Goal: Task Accomplishment & Management: Complete application form

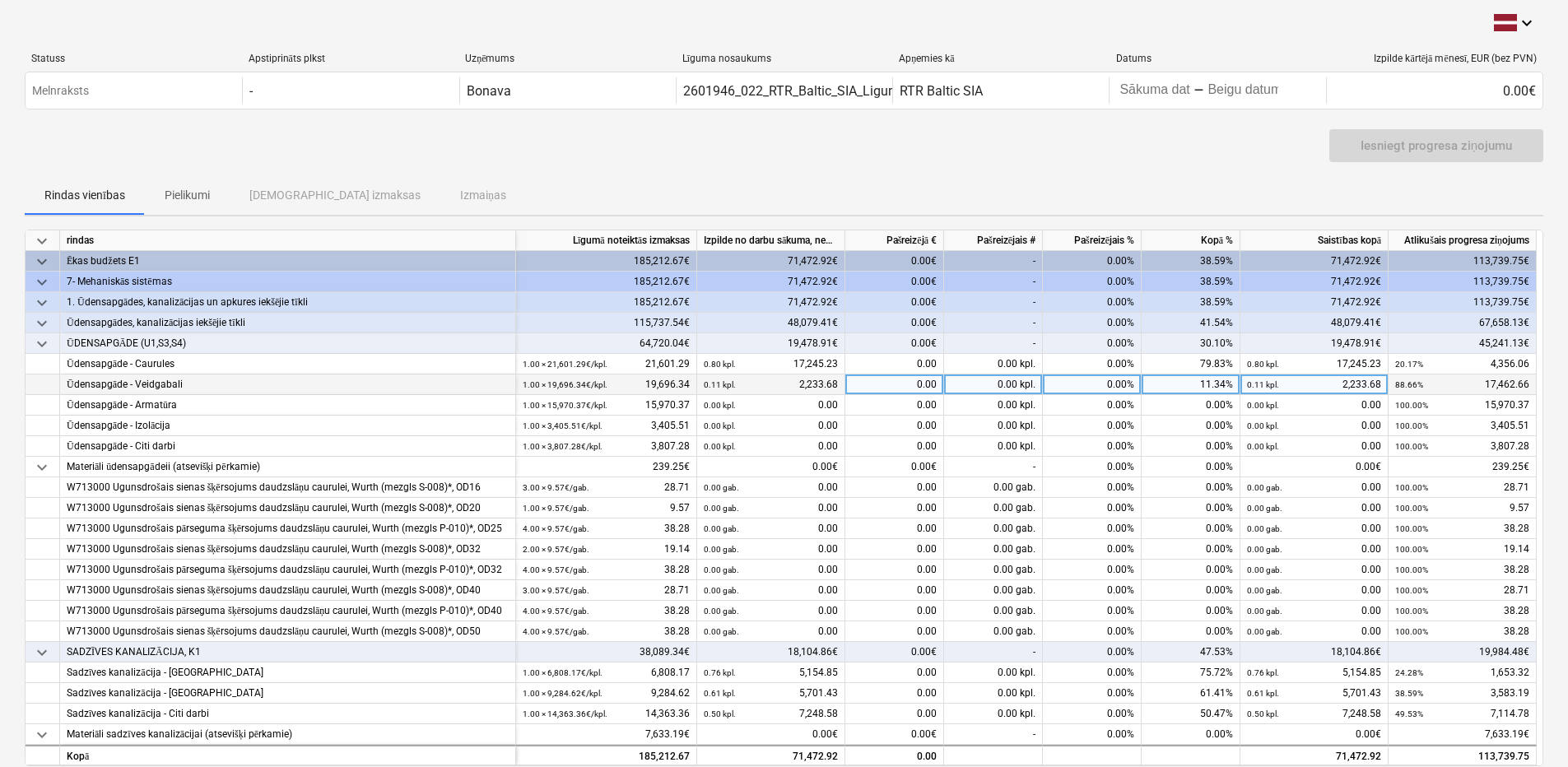
click at [880, 383] on div "0.00" at bounding box center [894, 384] width 99 height 20
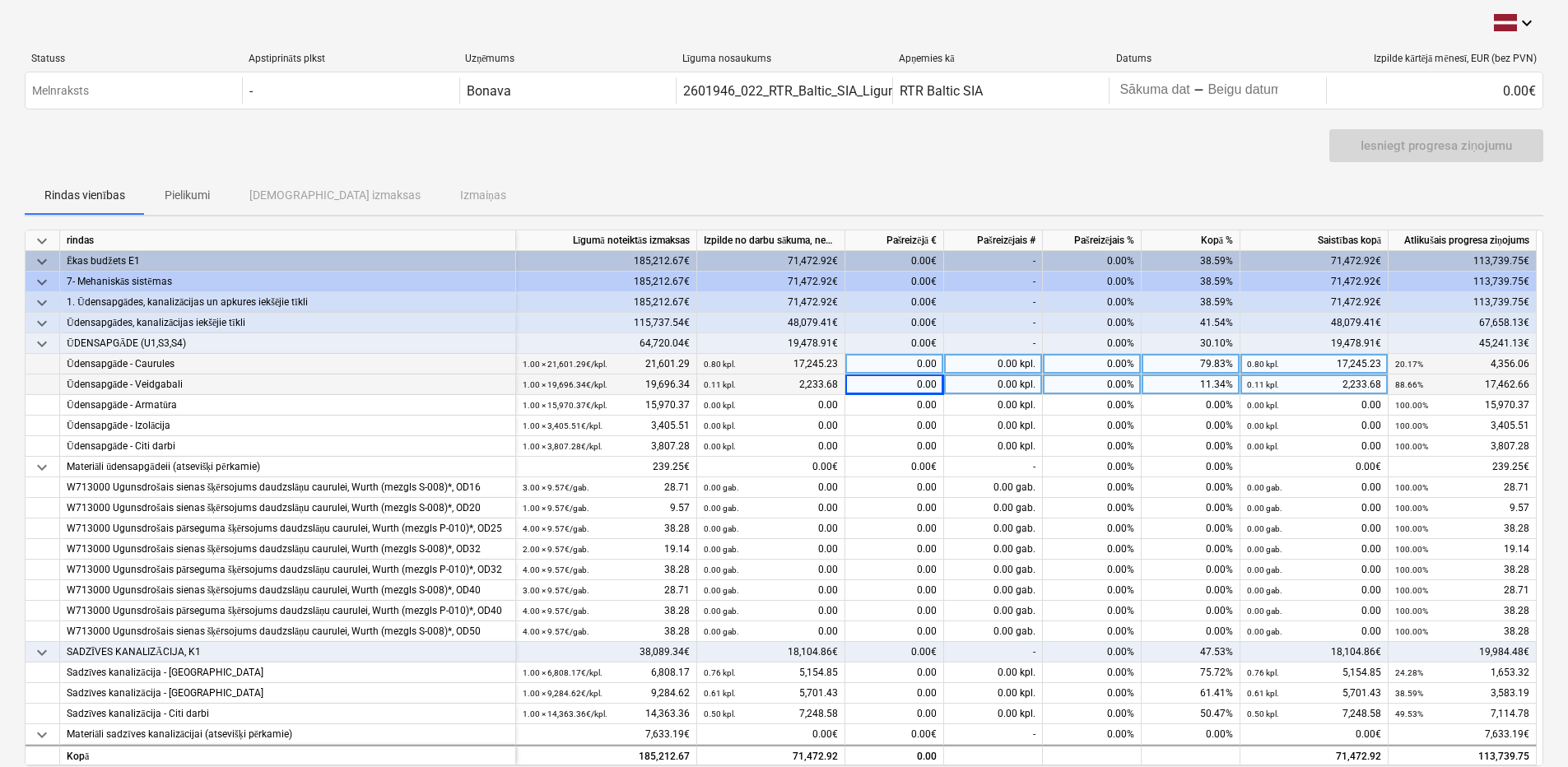
click at [888, 359] on div "0.00" at bounding box center [894, 363] width 99 height 20
type input "3452.58"
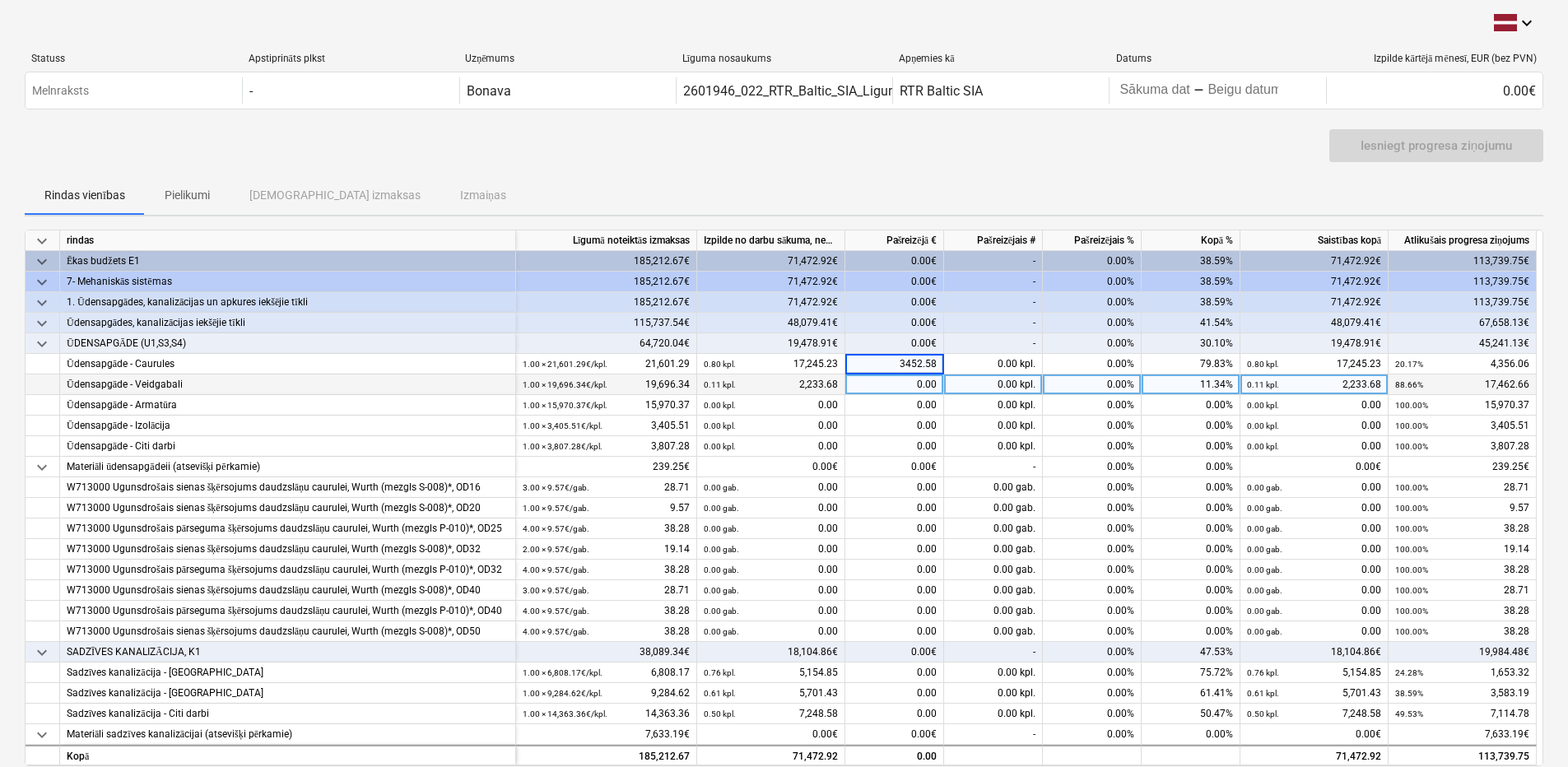
click at [904, 386] on div "0.00" at bounding box center [894, 384] width 99 height 20
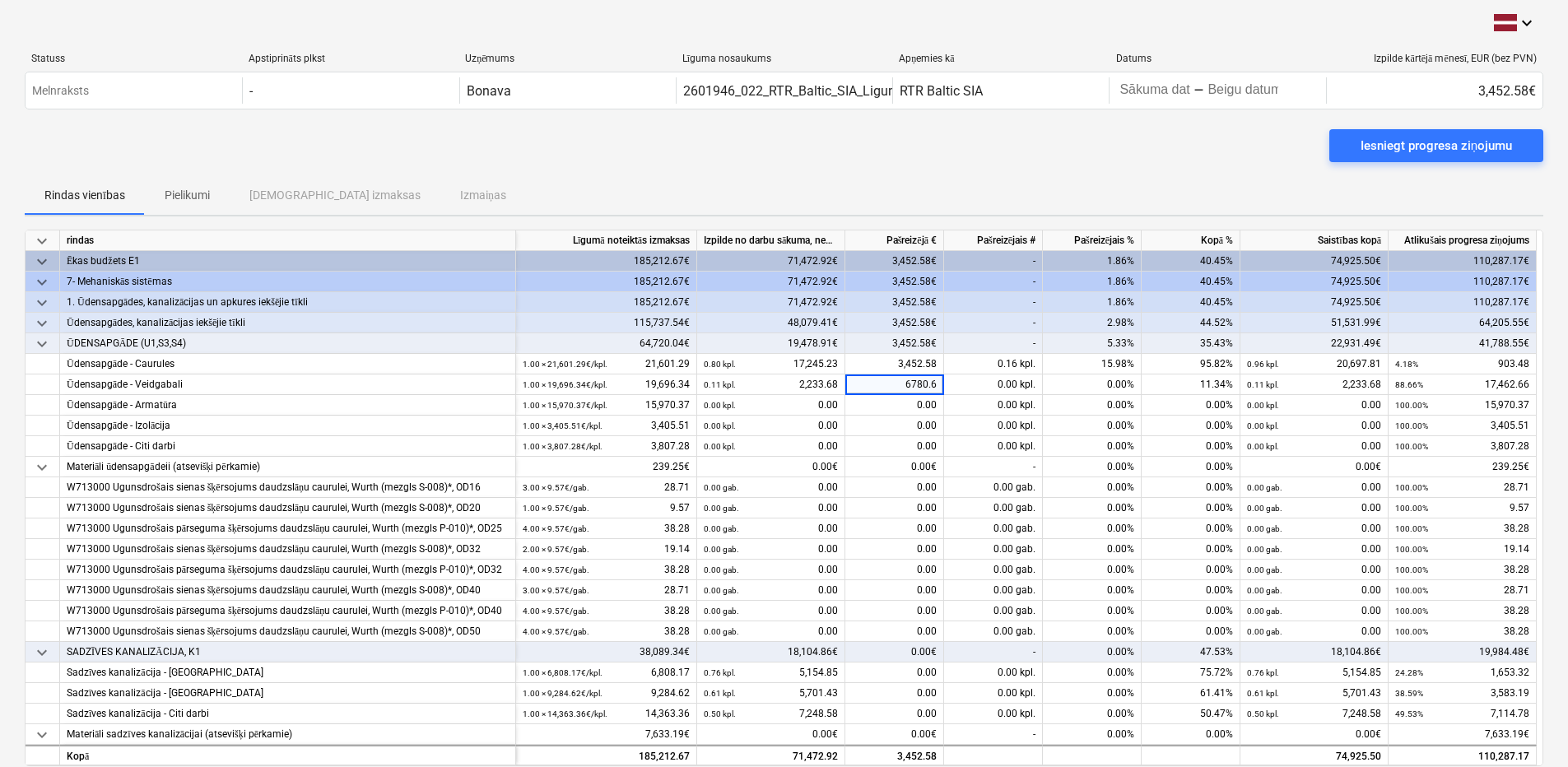
type input "6780.66"
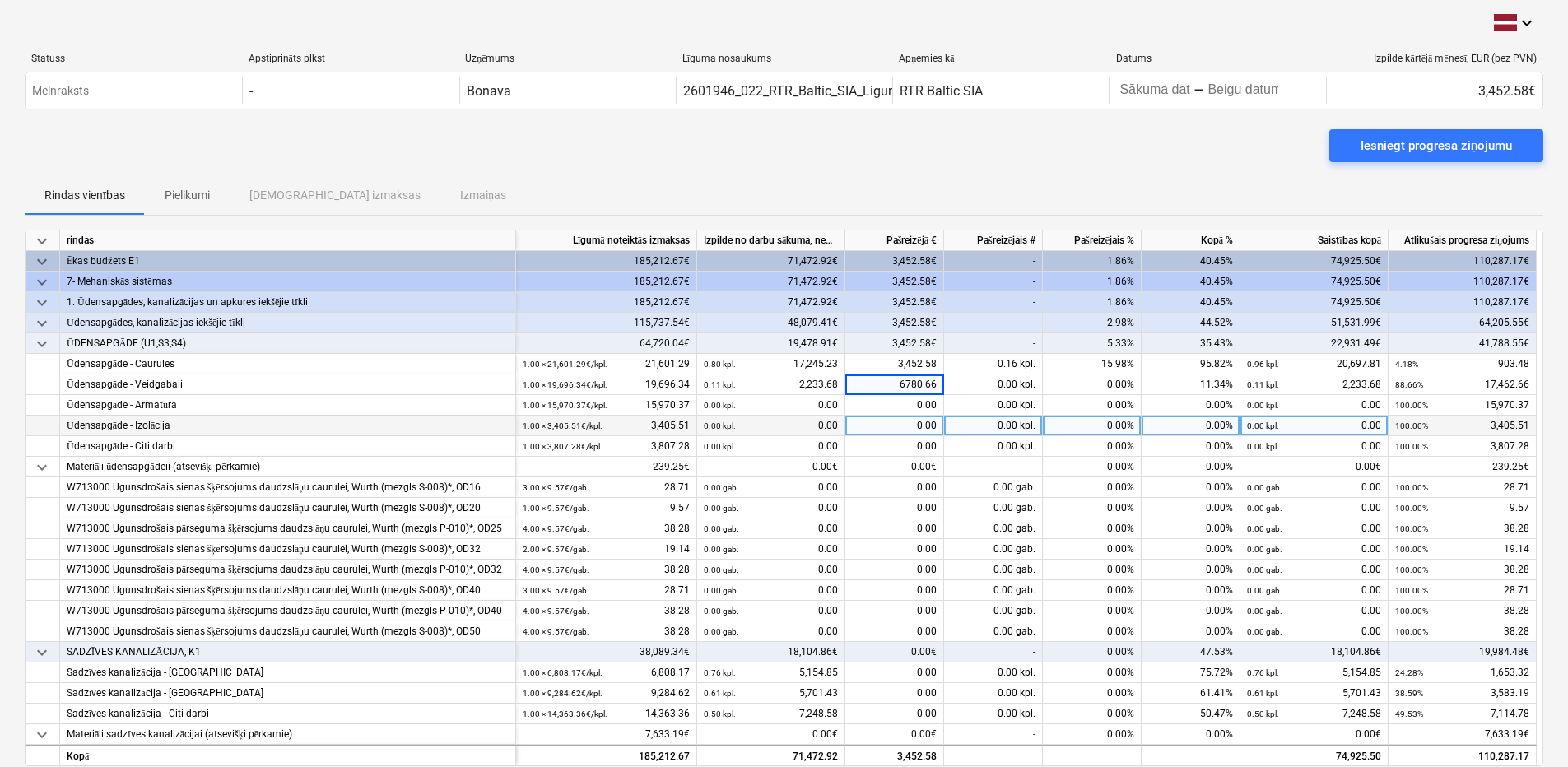
click at [910, 429] on div "0.00" at bounding box center [894, 425] width 99 height 20
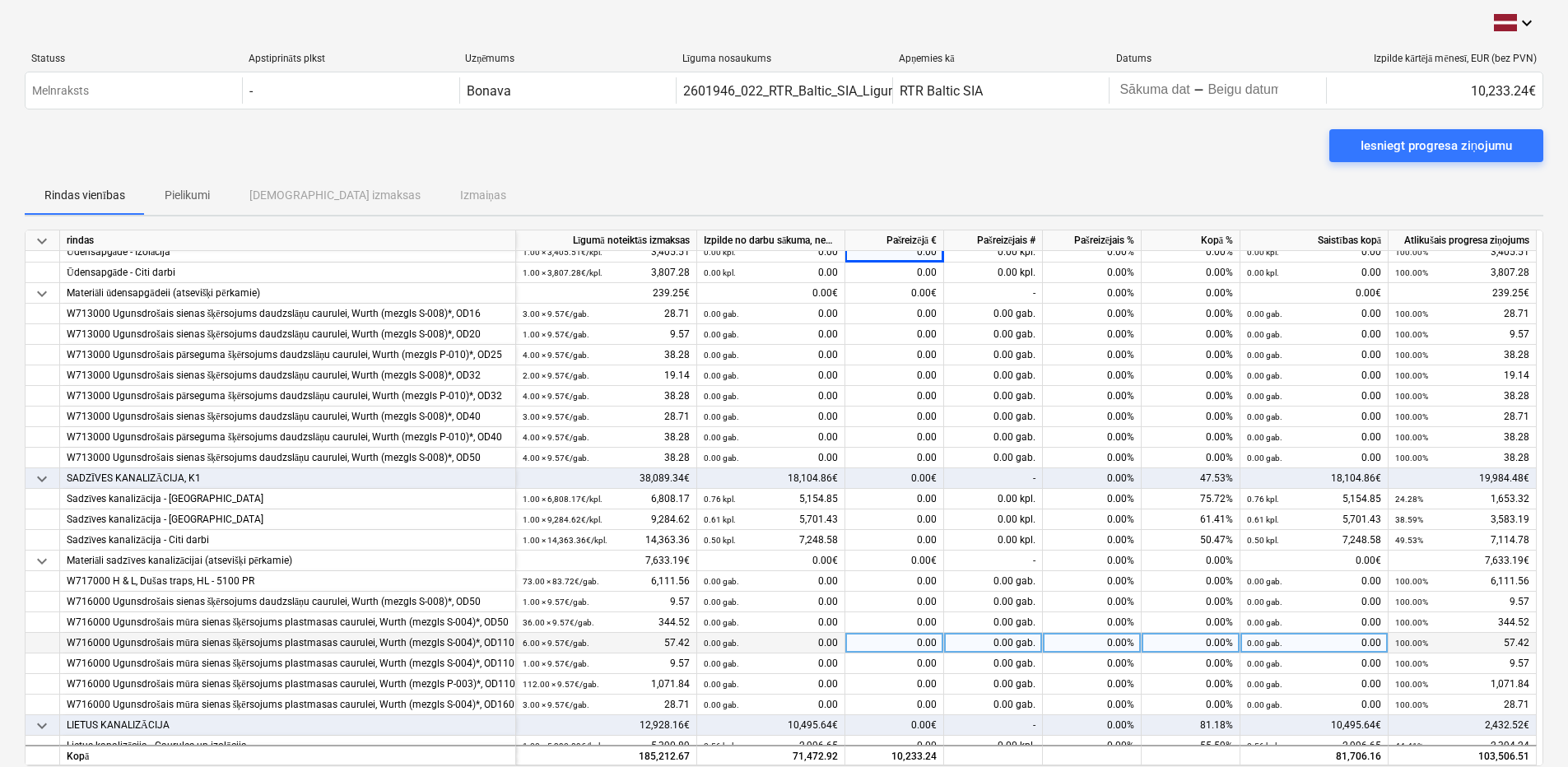
scroll to position [247, 0]
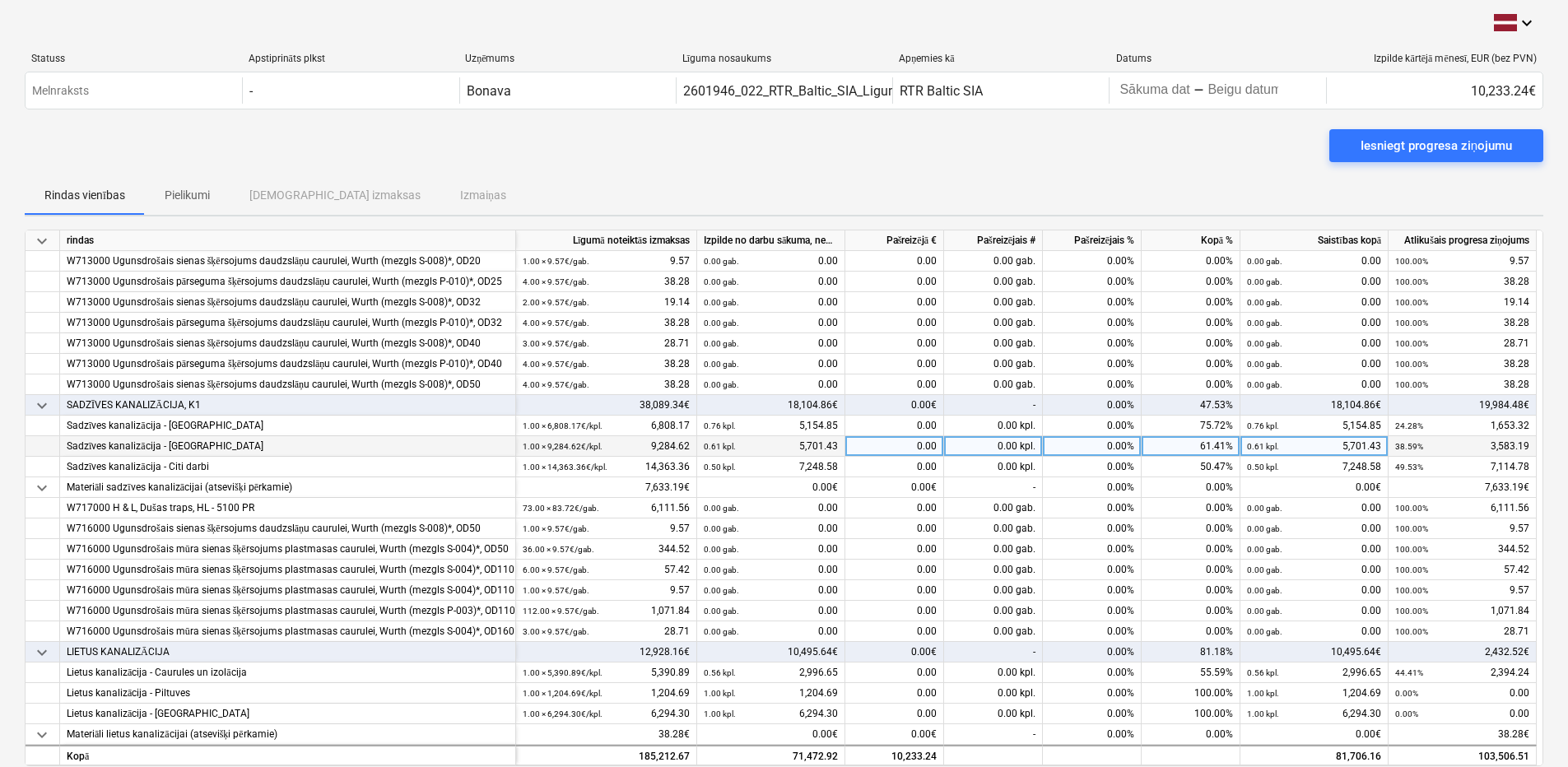
click at [911, 446] on div "0.00" at bounding box center [894, 446] width 99 height 20
type input "2370.30"
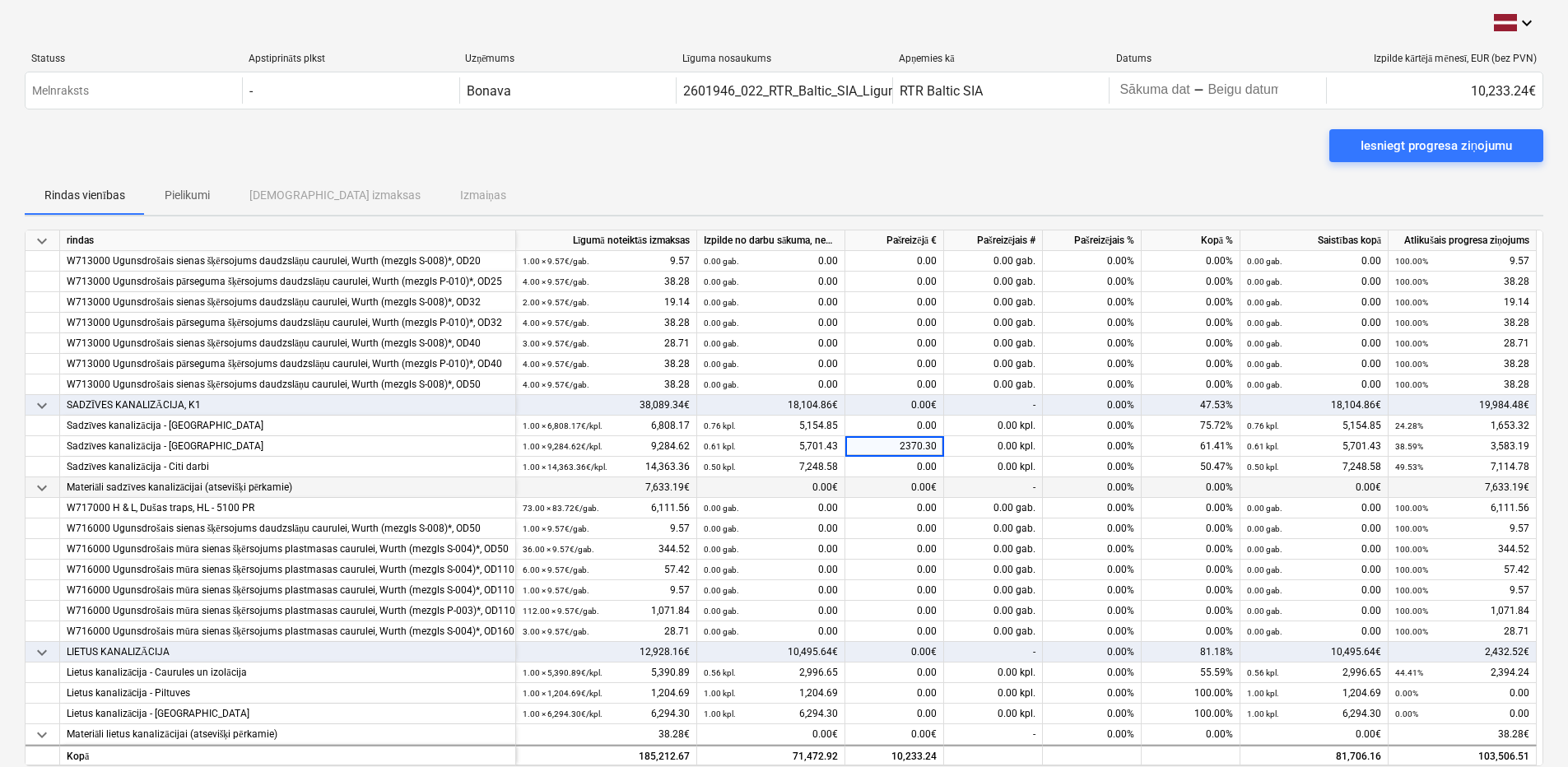
click at [871, 490] on div "0.00€" at bounding box center [894, 487] width 99 height 20
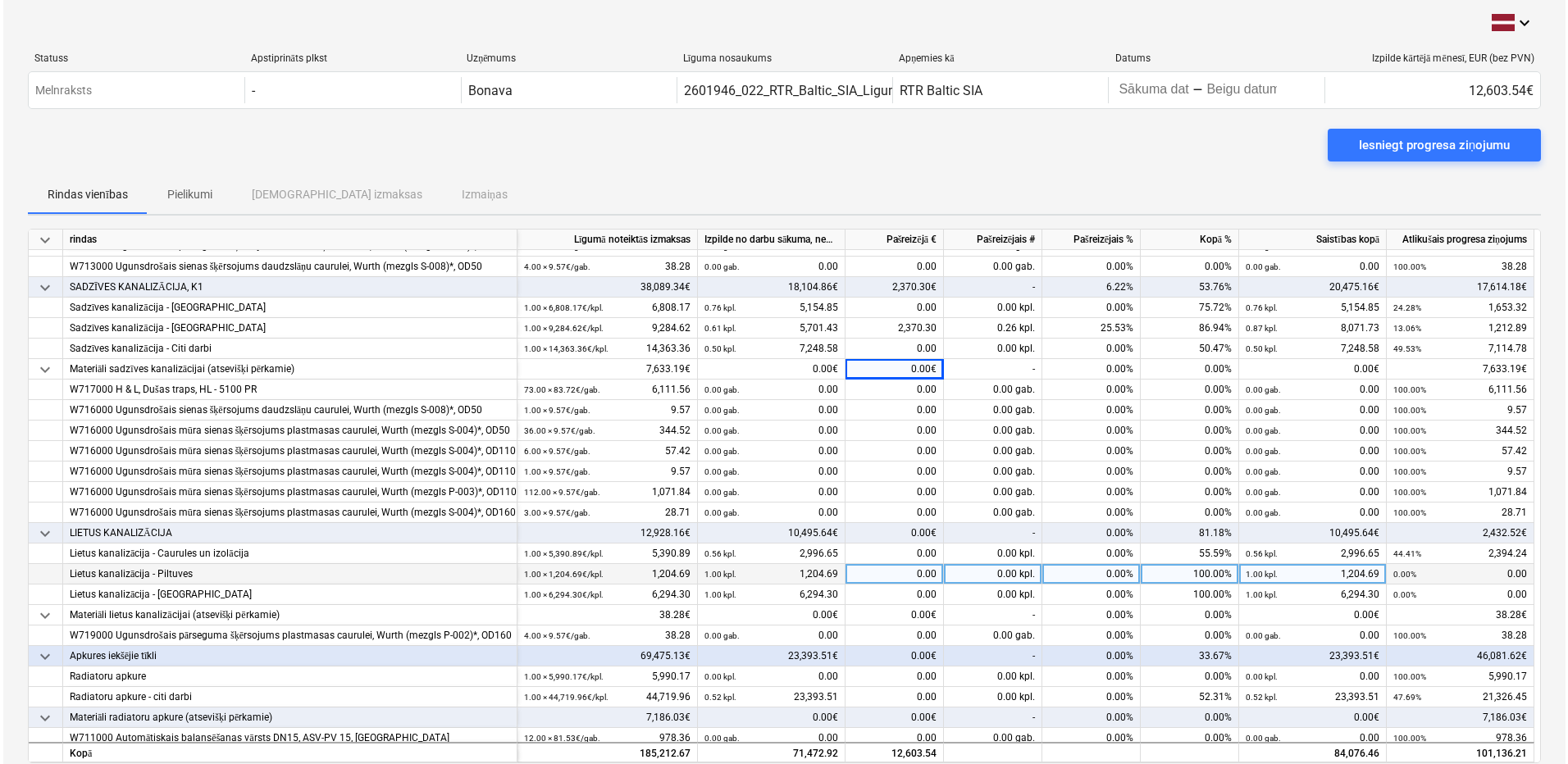
scroll to position [410, 0]
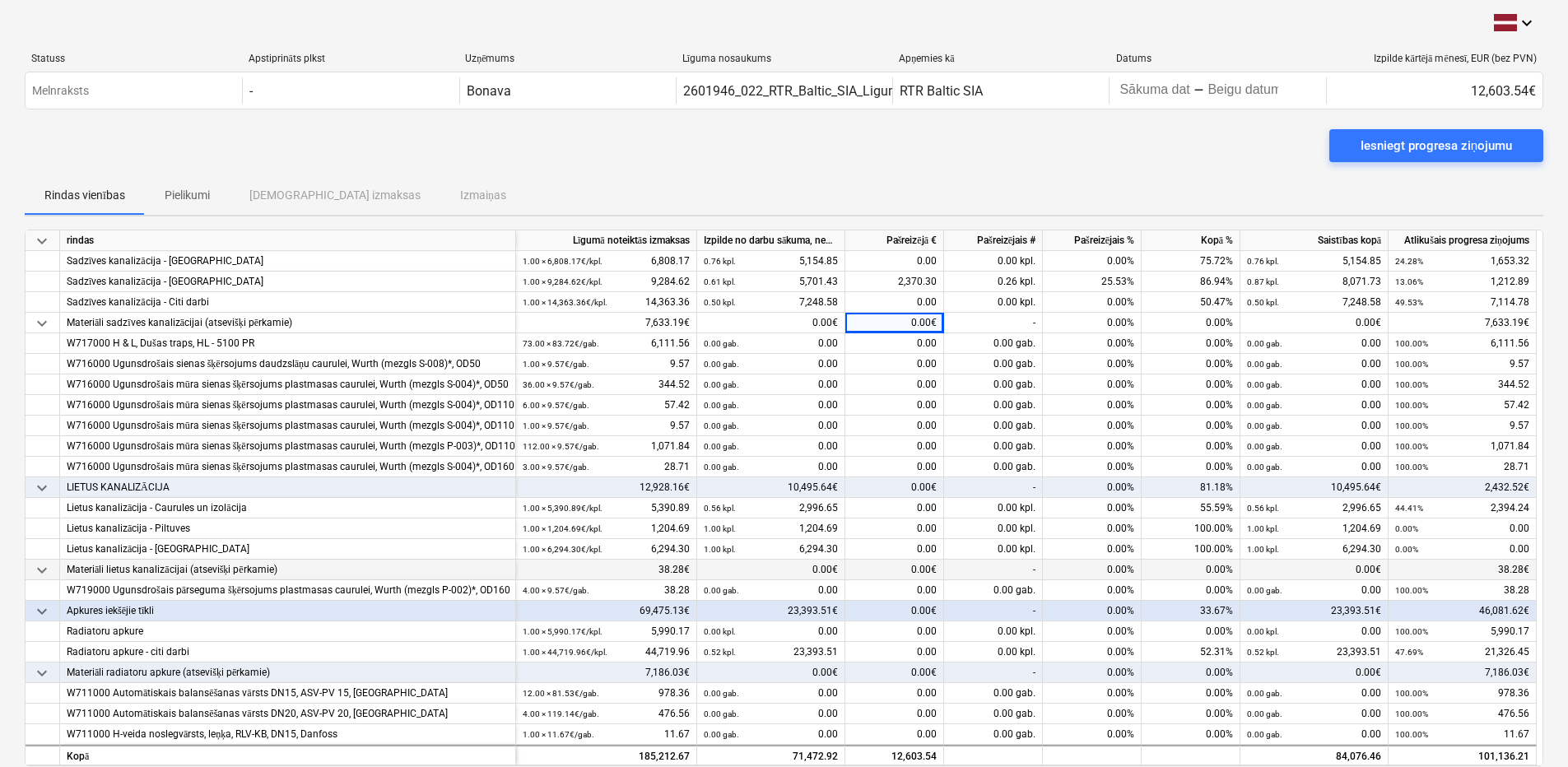
click at [893, 569] on div "0.00€" at bounding box center [894, 569] width 99 height 20
click at [804, 572] on div "0.00€" at bounding box center [772, 569] width 148 height 20
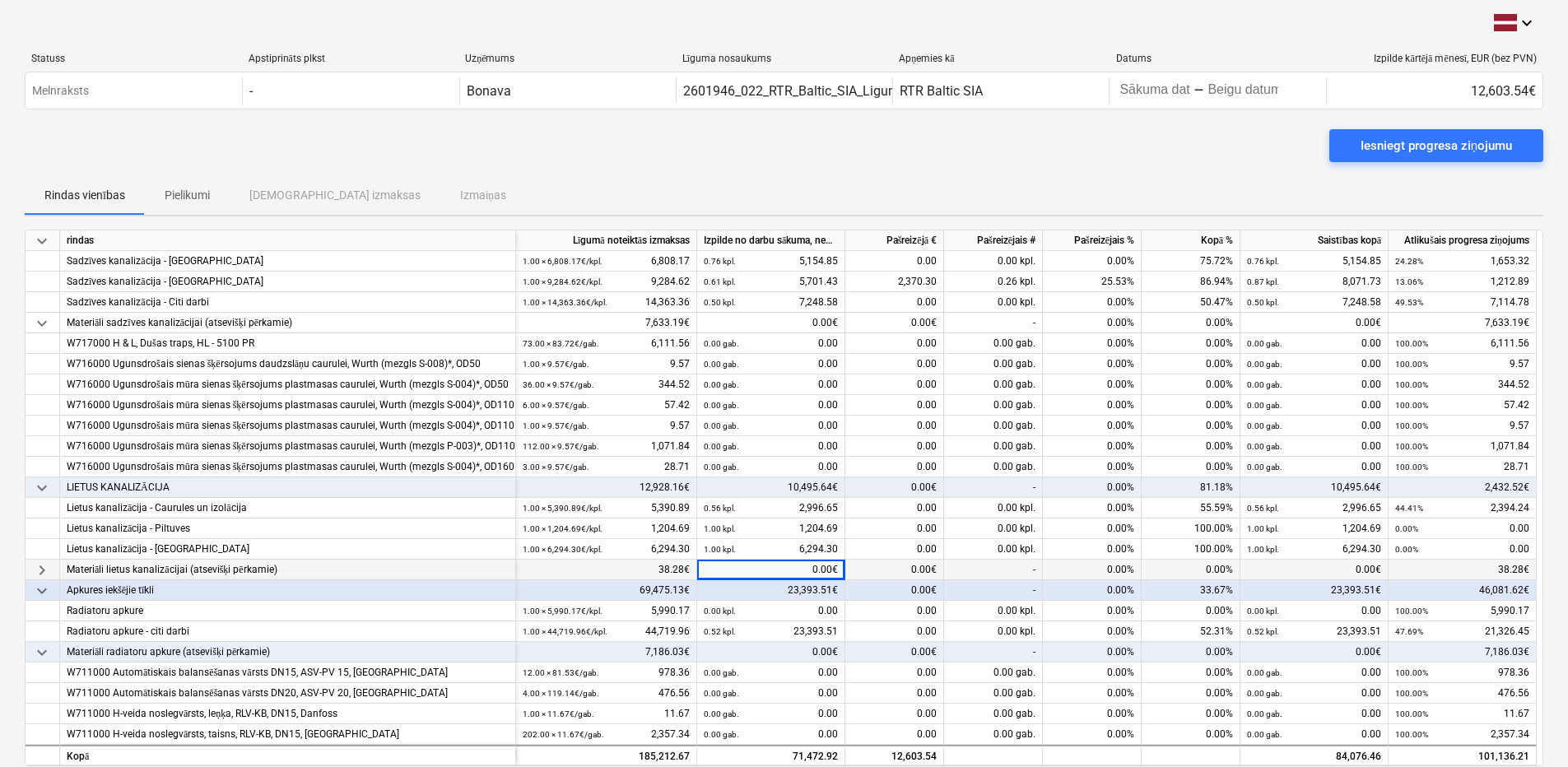
click at [869, 567] on div "0.00€" at bounding box center [894, 569] width 99 height 20
click at [981, 569] on div "-" at bounding box center [993, 569] width 99 height 20
click at [902, 569] on div "0.00€" at bounding box center [894, 569] width 99 height 20
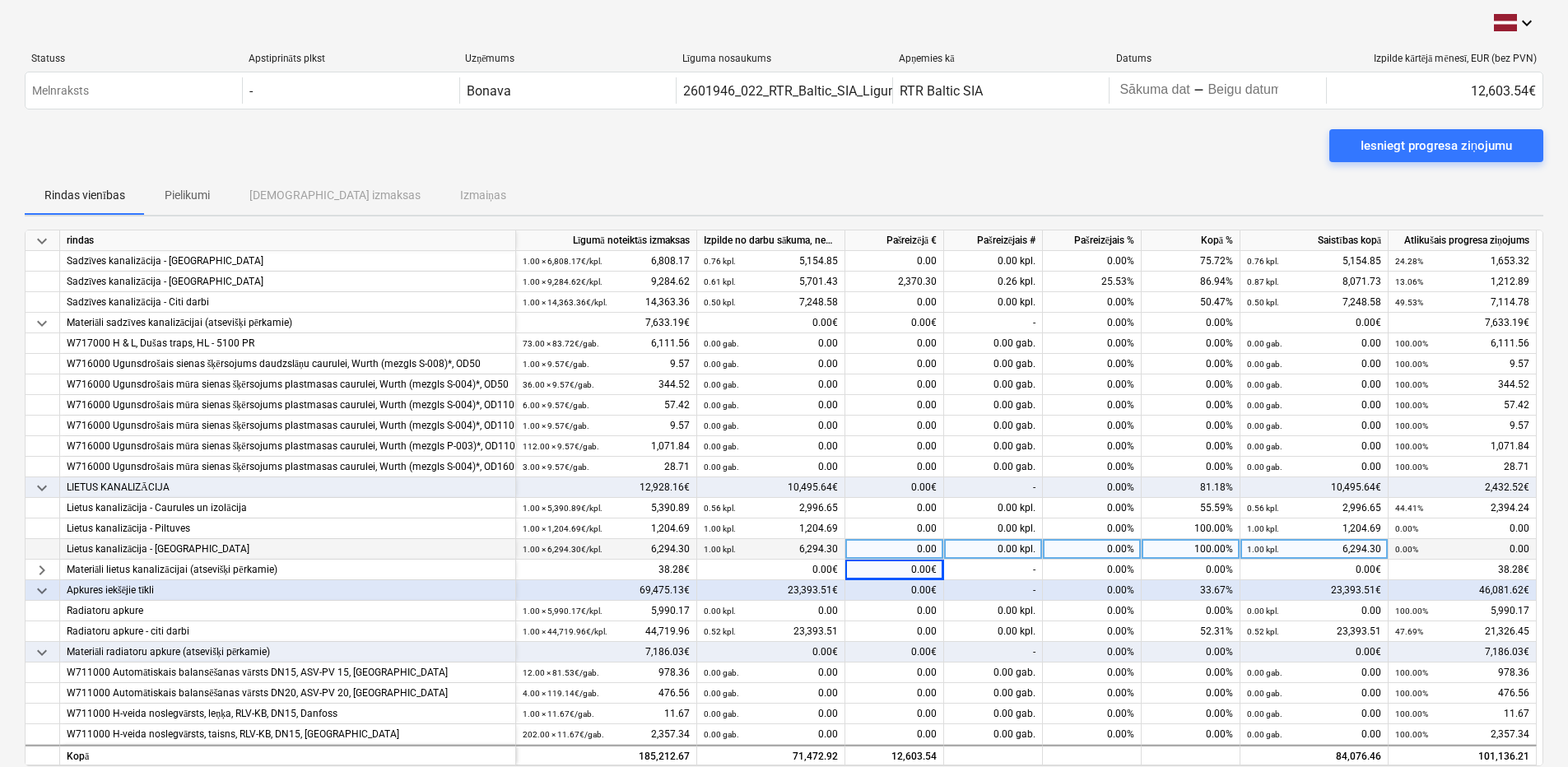
click at [907, 542] on div "0.00" at bounding box center [894, 549] width 99 height 20
click at [896, 570] on div "0.00€" at bounding box center [894, 569] width 99 height 20
click at [899, 547] on div "0.00" at bounding box center [894, 549] width 99 height 20
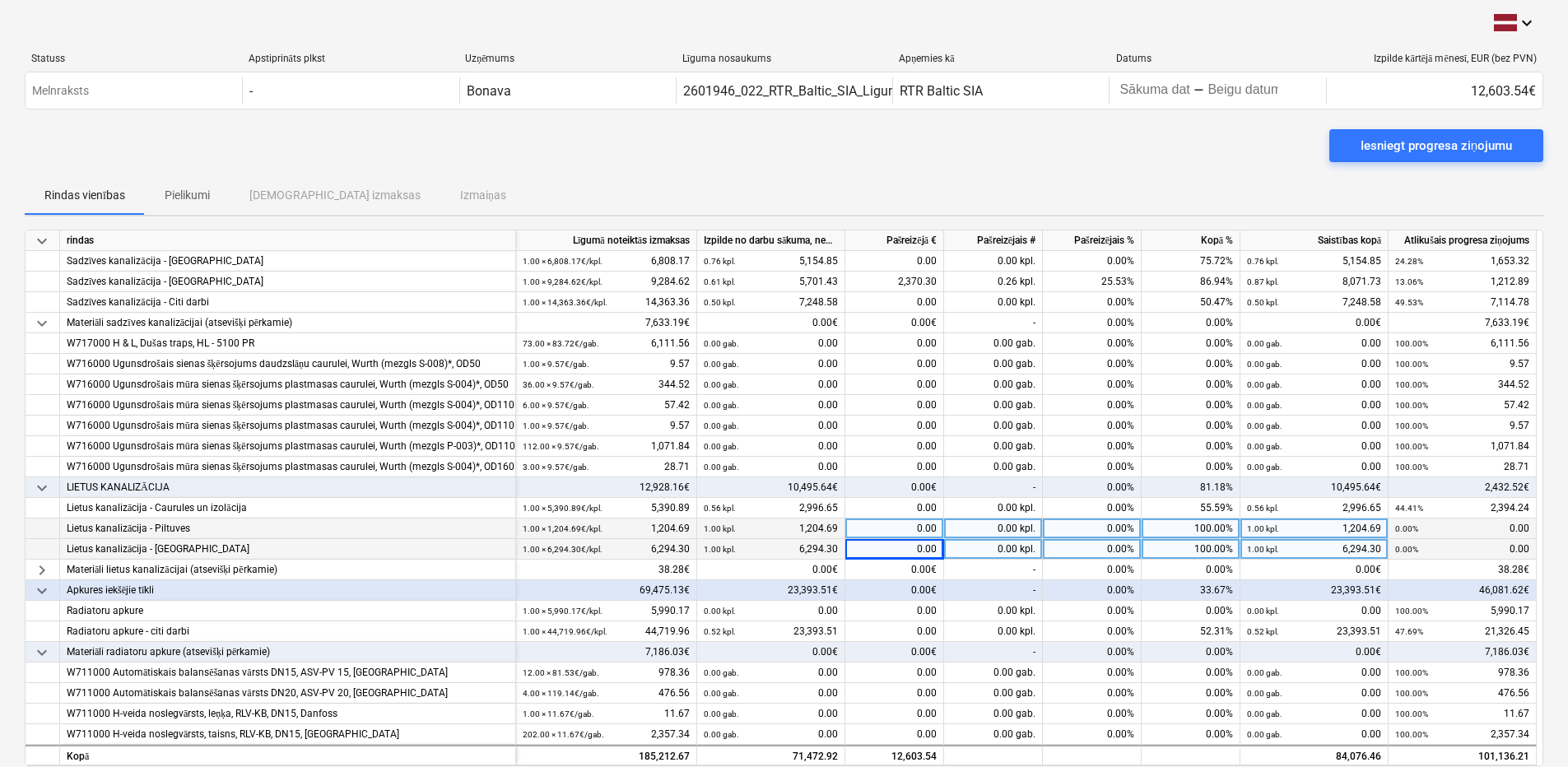
click at [898, 520] on div "0.00" at bounding box center [894, 528] width 99 height 20
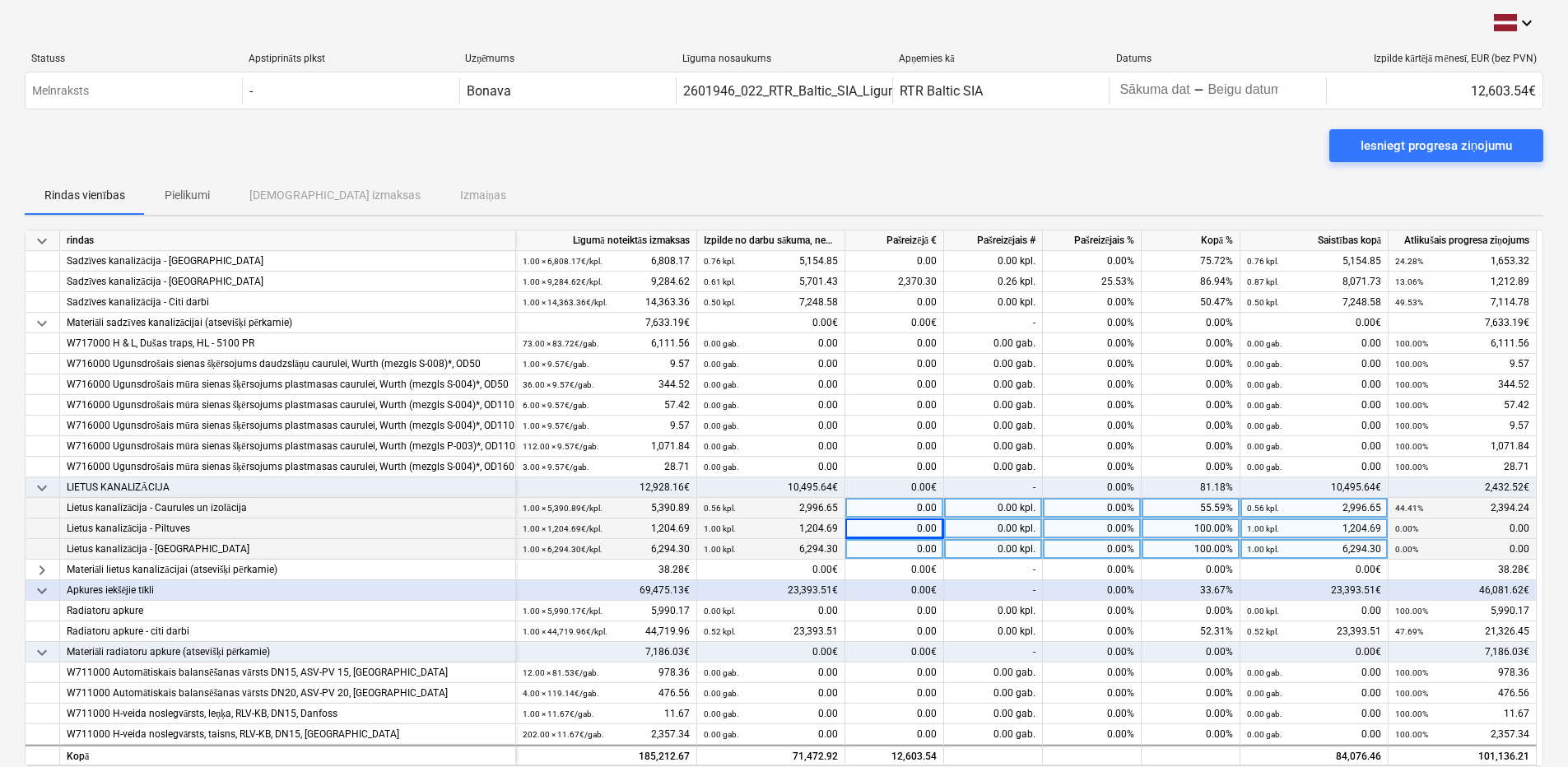
click at [898, 510] on div "0.00" at bounding box center [894, 507] width 99 height 20
click at [894, 491] on div "0.00€" at bounding box center [894, 487] width 99 height 20
click at [892, 506] on div "0.00" at bounding box center [894, 507] width 99 height 20
click at [52, 568] on div "keyboard_arrow_right" at bounding box center [42, 569] width 34 height 20
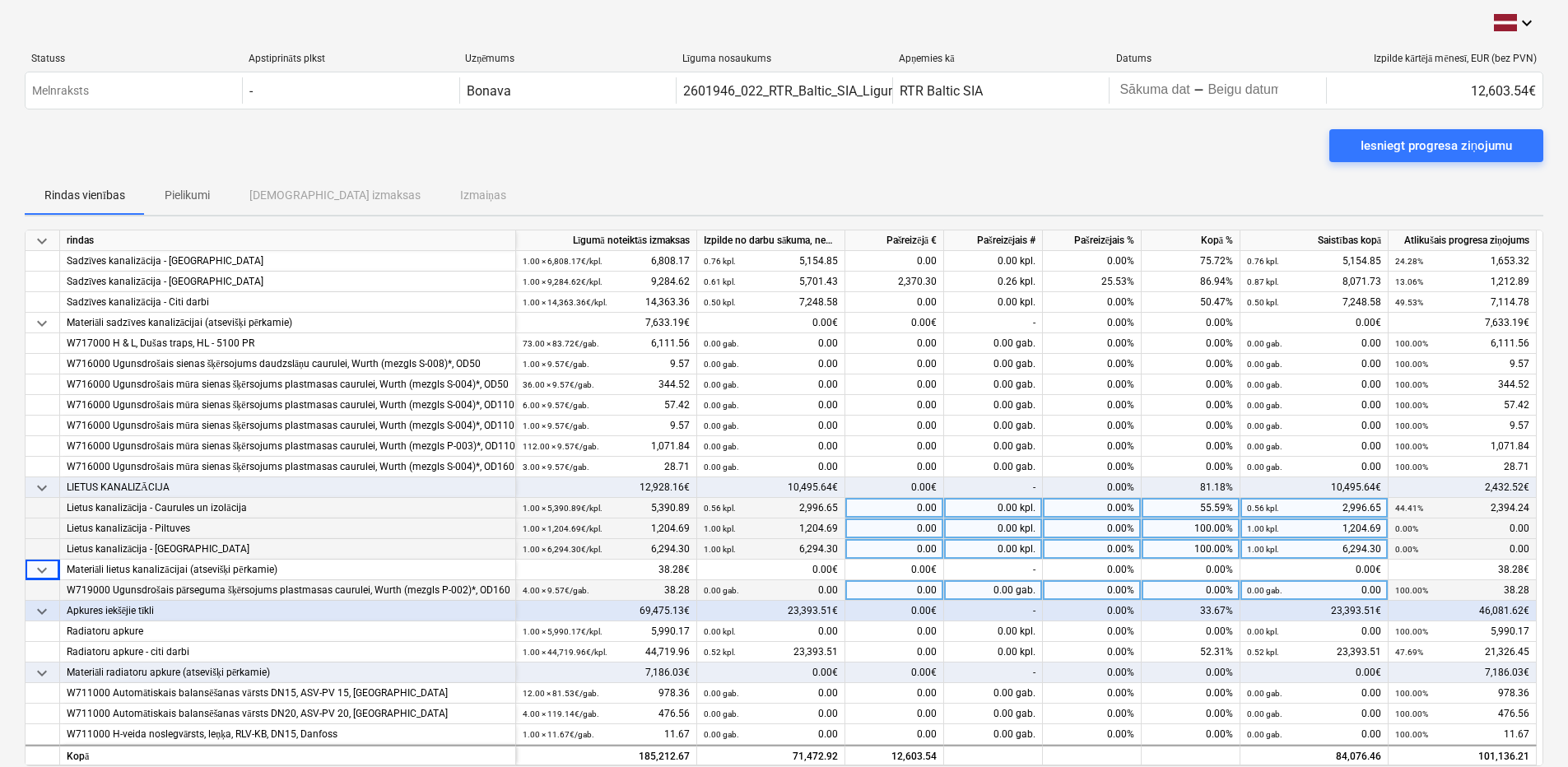
click at [893, 591] on div "0.00" at bounding box center [894, 590] width 99 height 20
type input "38.28"
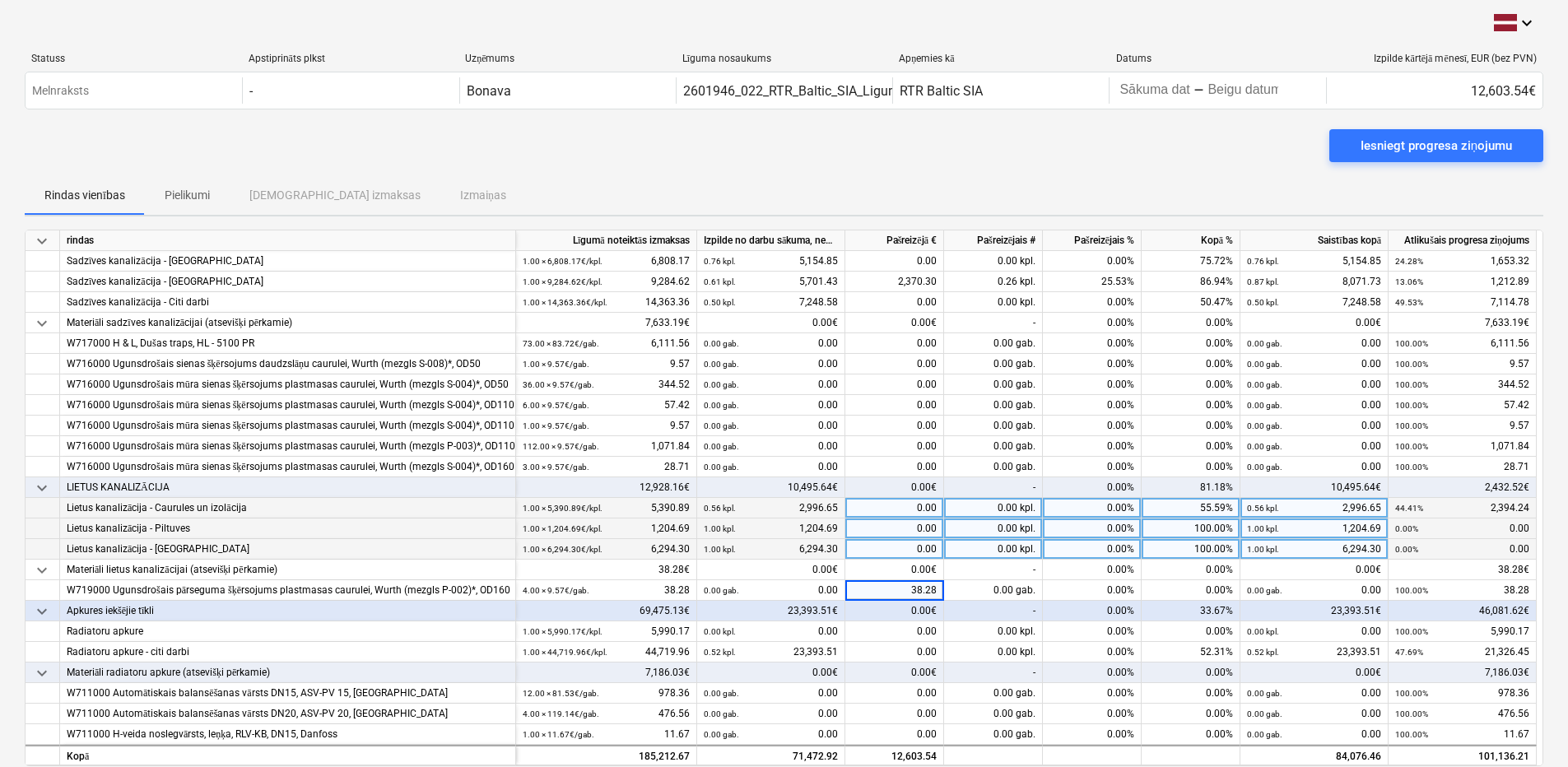
click at [880, 545] on div "0.00" at bounding box center [894, 549] width 99 height 20
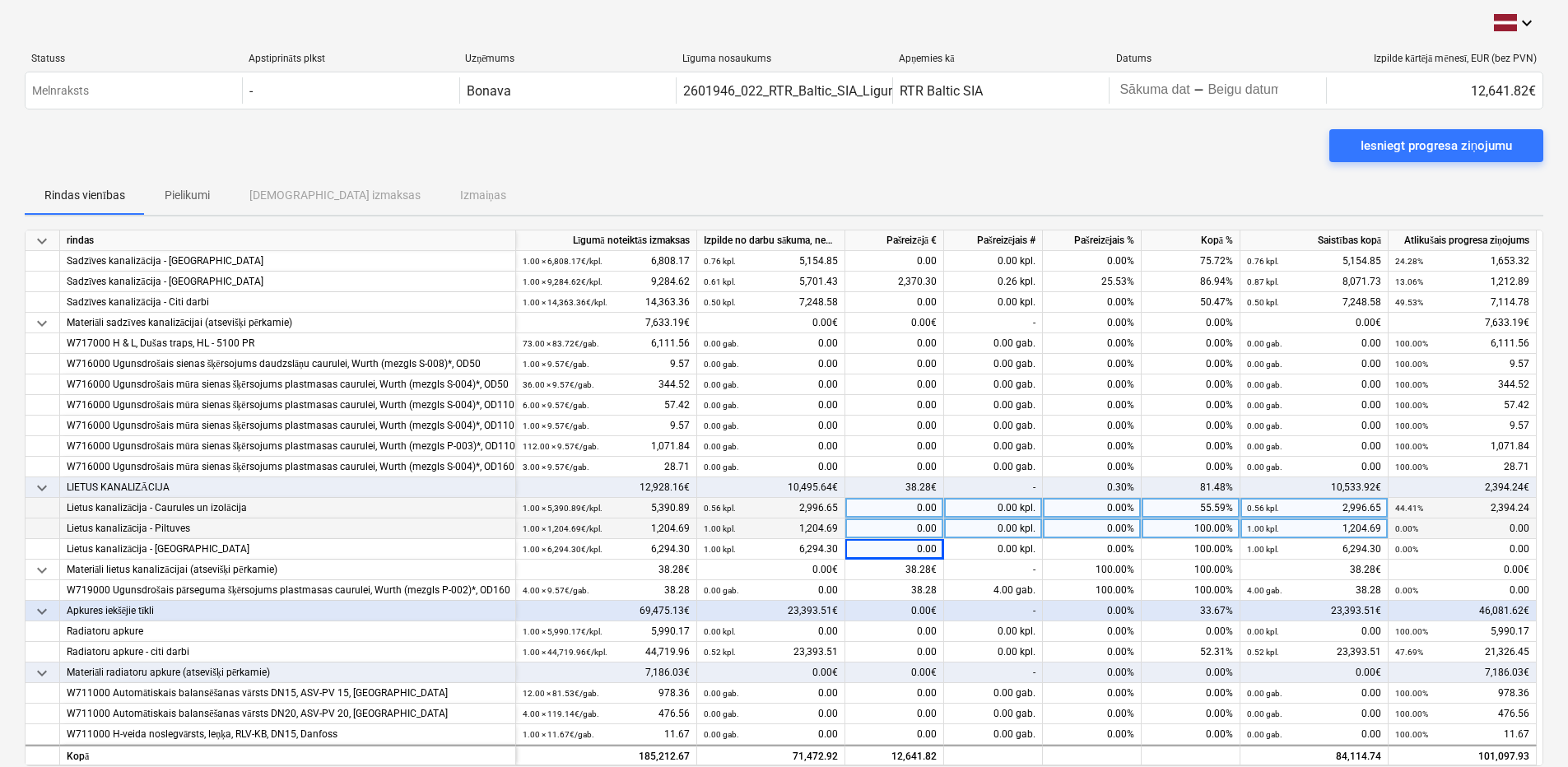
click at [915, 502] on div "0.00" at bounding box center [894, 507] width 99 height 20
type input "1675.87"
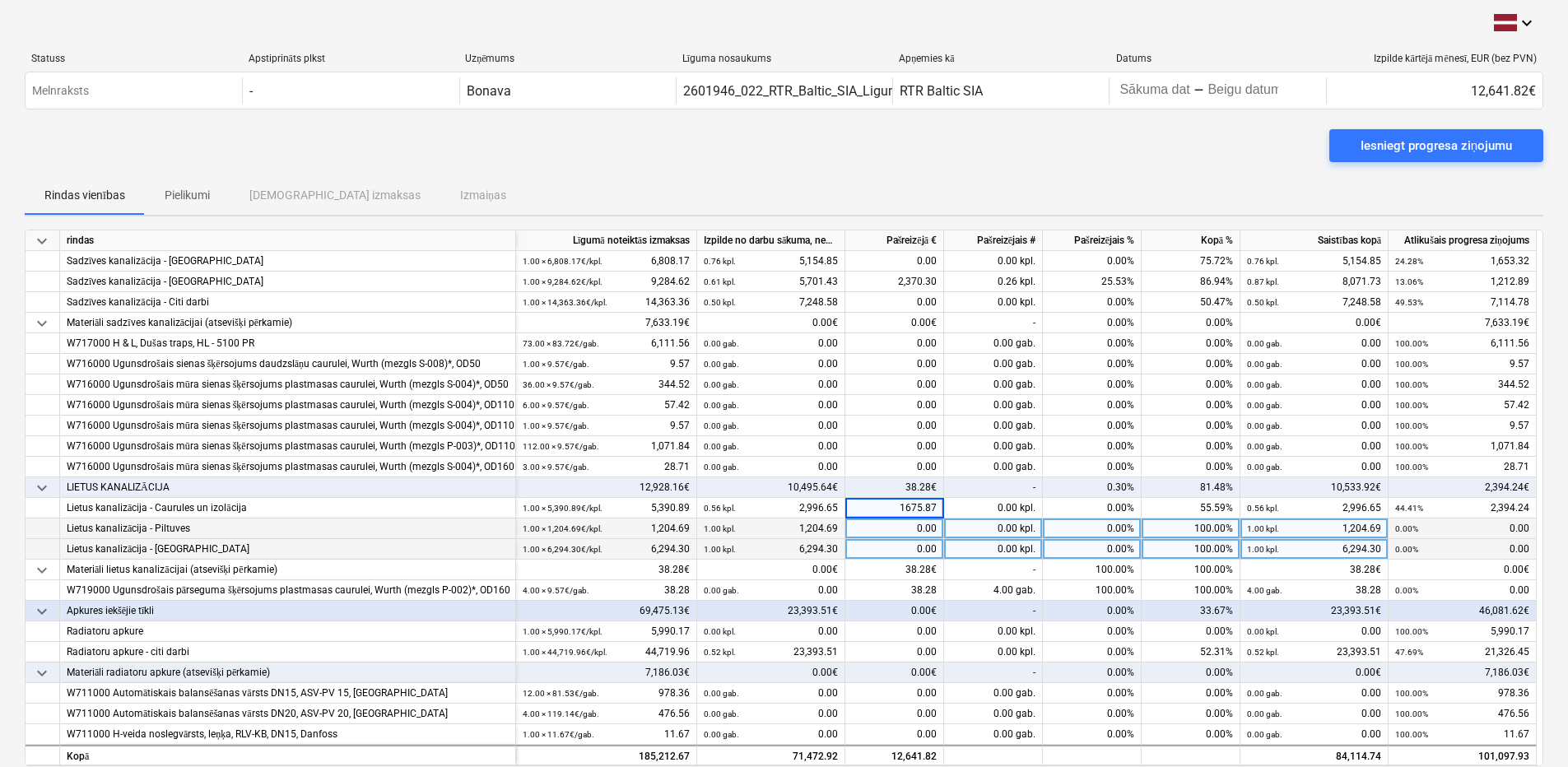
click at [887, 544] on div "0.00" at bounding box center [894, 549] width 99 height 20
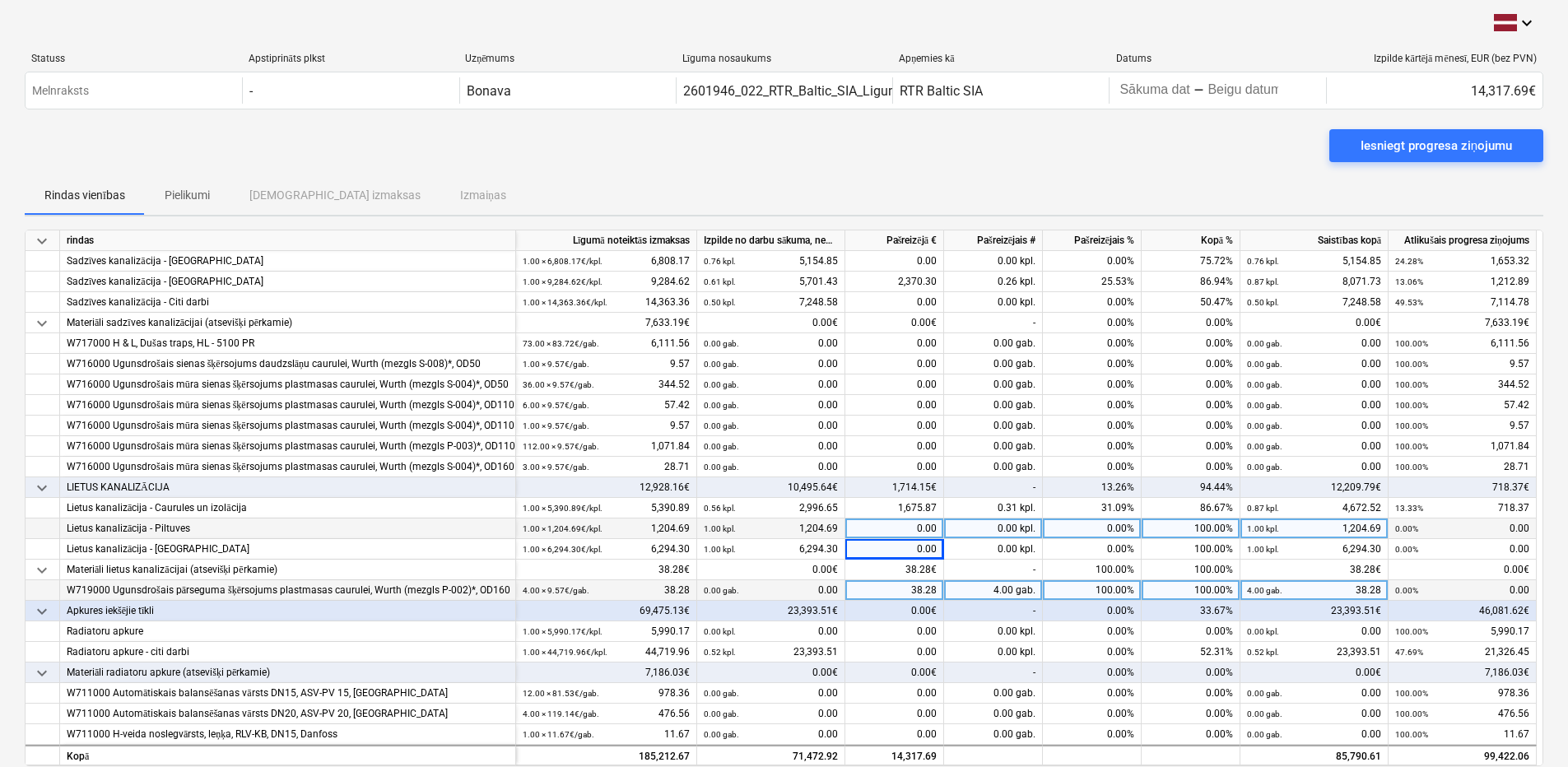
click at [917, 590] on div "38.28" at bounding box center [894, 590] width 99 height 20
click at [936, 593] on input "38.28" at bounding box center [894, 590] width 98 height 19
type input "38.27"
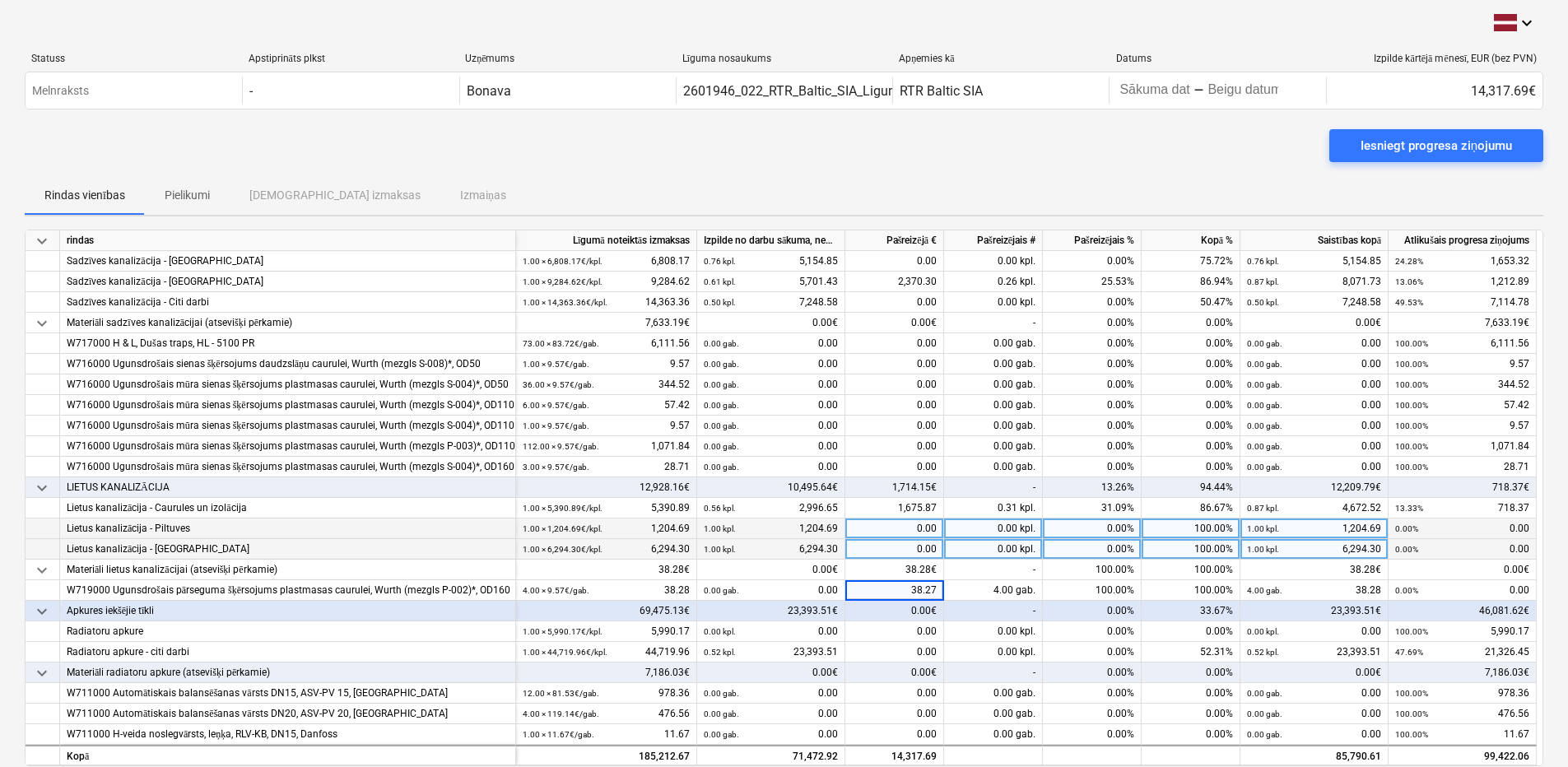
click at [916, 551] on div "0.00" at bounding box center [894, 549] width 99 height 20
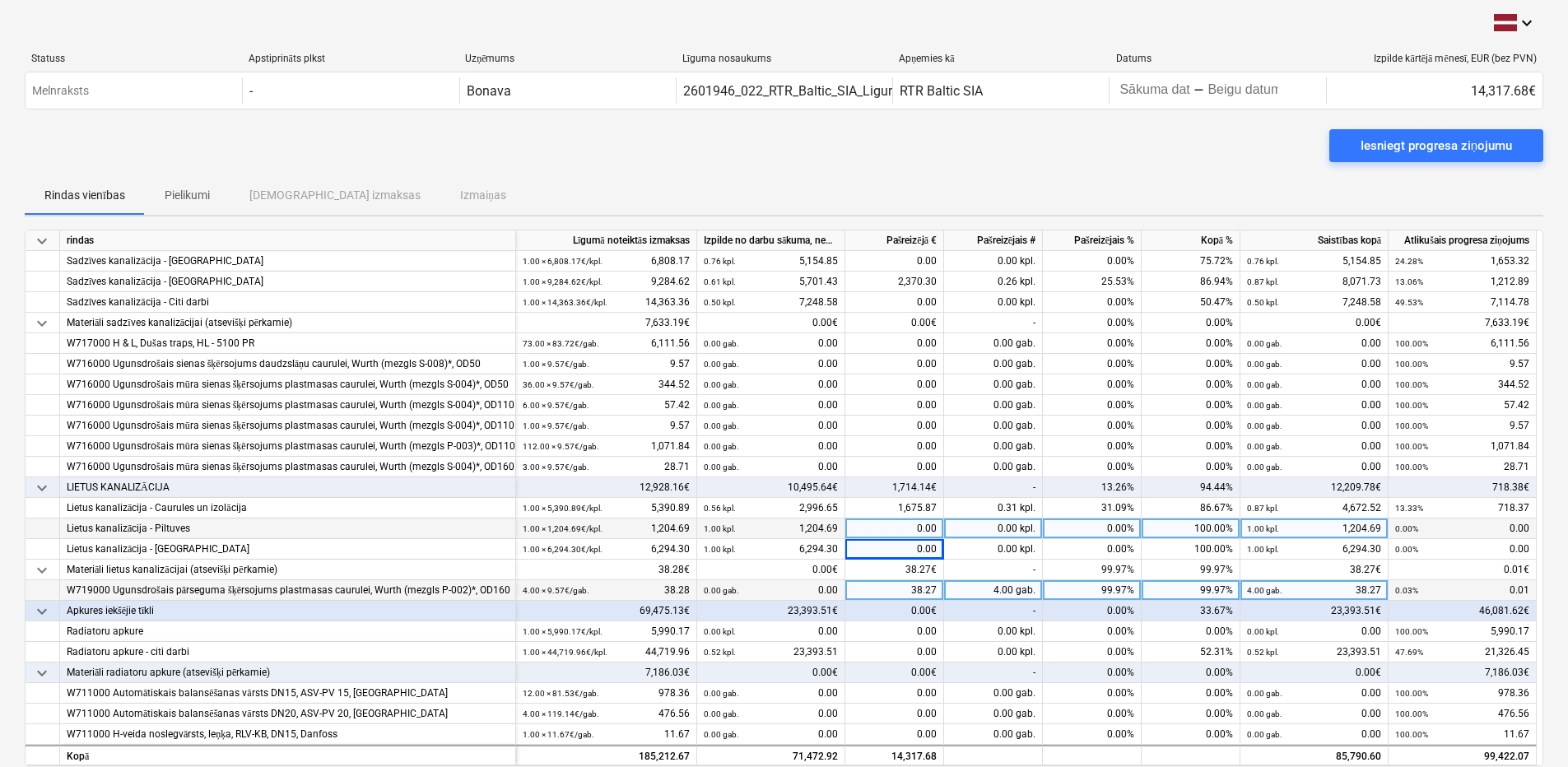
click at [907, 582] on div "38.27" at bounding box center [894, 590] width 99 height 20
click at [935, 589] on input "38.27" at bounding box center [894, 590] width 98 height 19
type input "38.28"
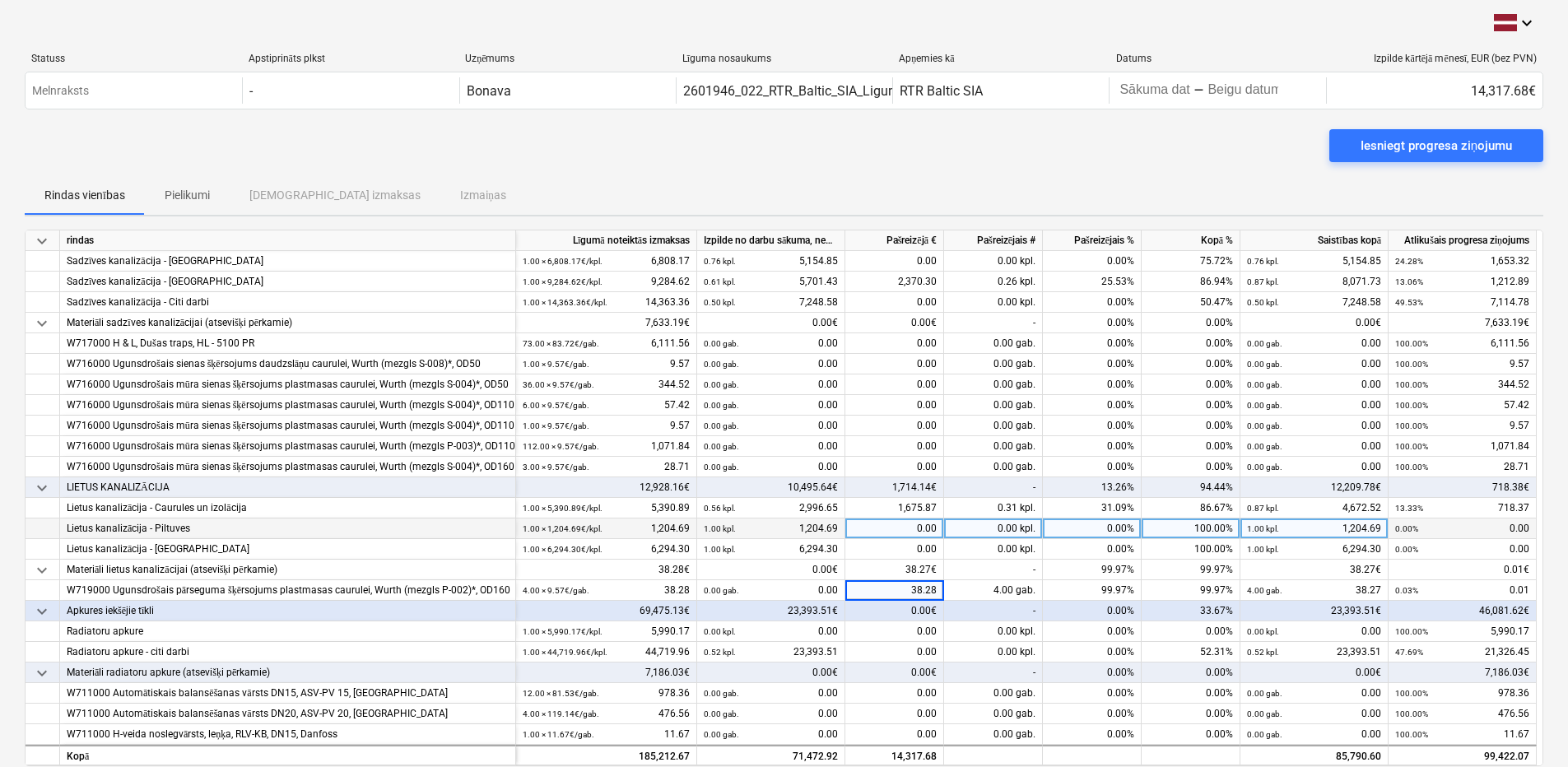
click at [875, 531] on div "0.00" at bounding box center [894, 528] width 99 height 20
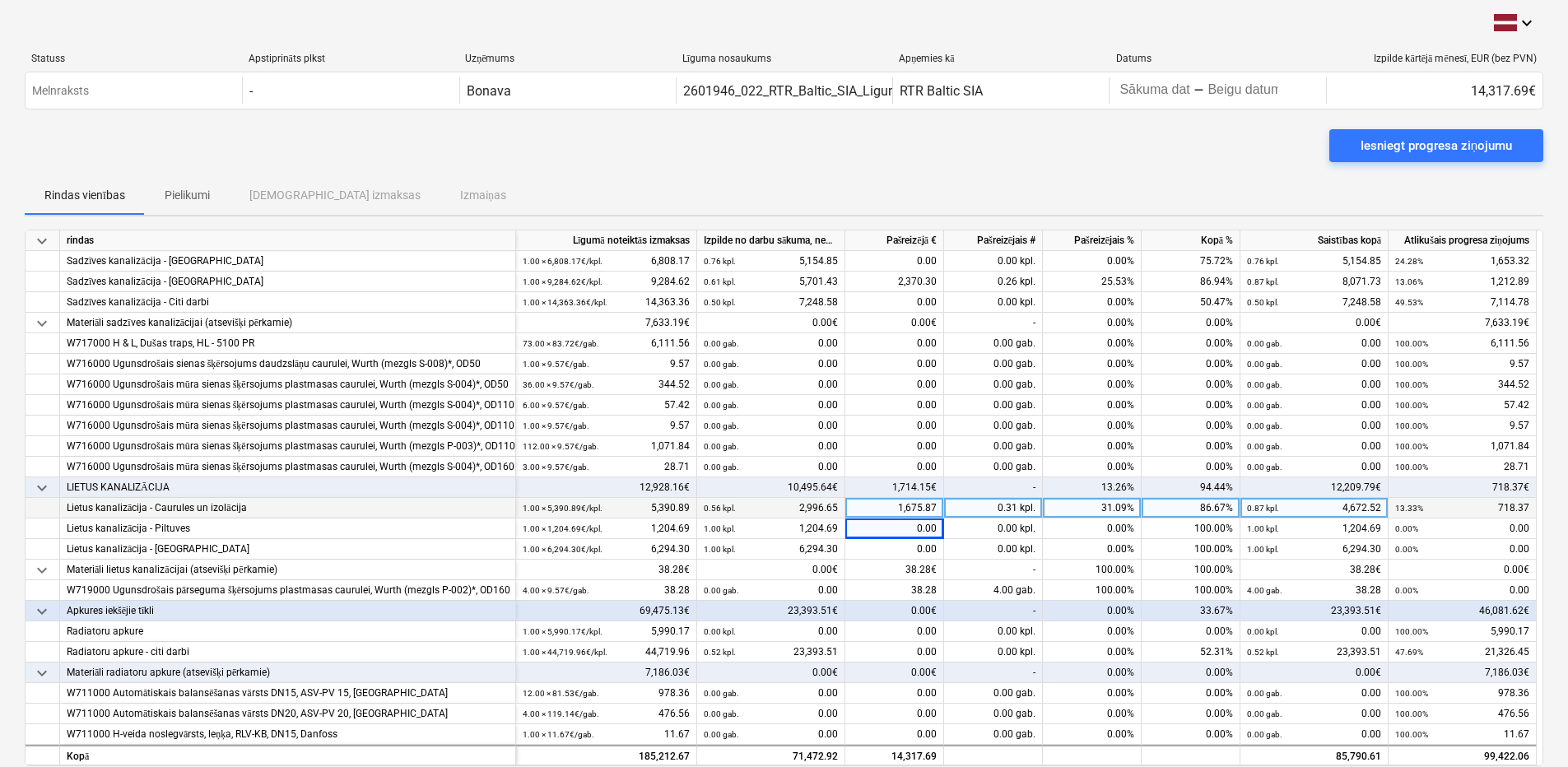
click at [902, 508] on div "1,675.87" at bounding box center [894, 507] width 99 height 20
click at [936, 506] on input "1675.87" at bounding box center [894, 507] width 98 height 19
type input "1675.86"
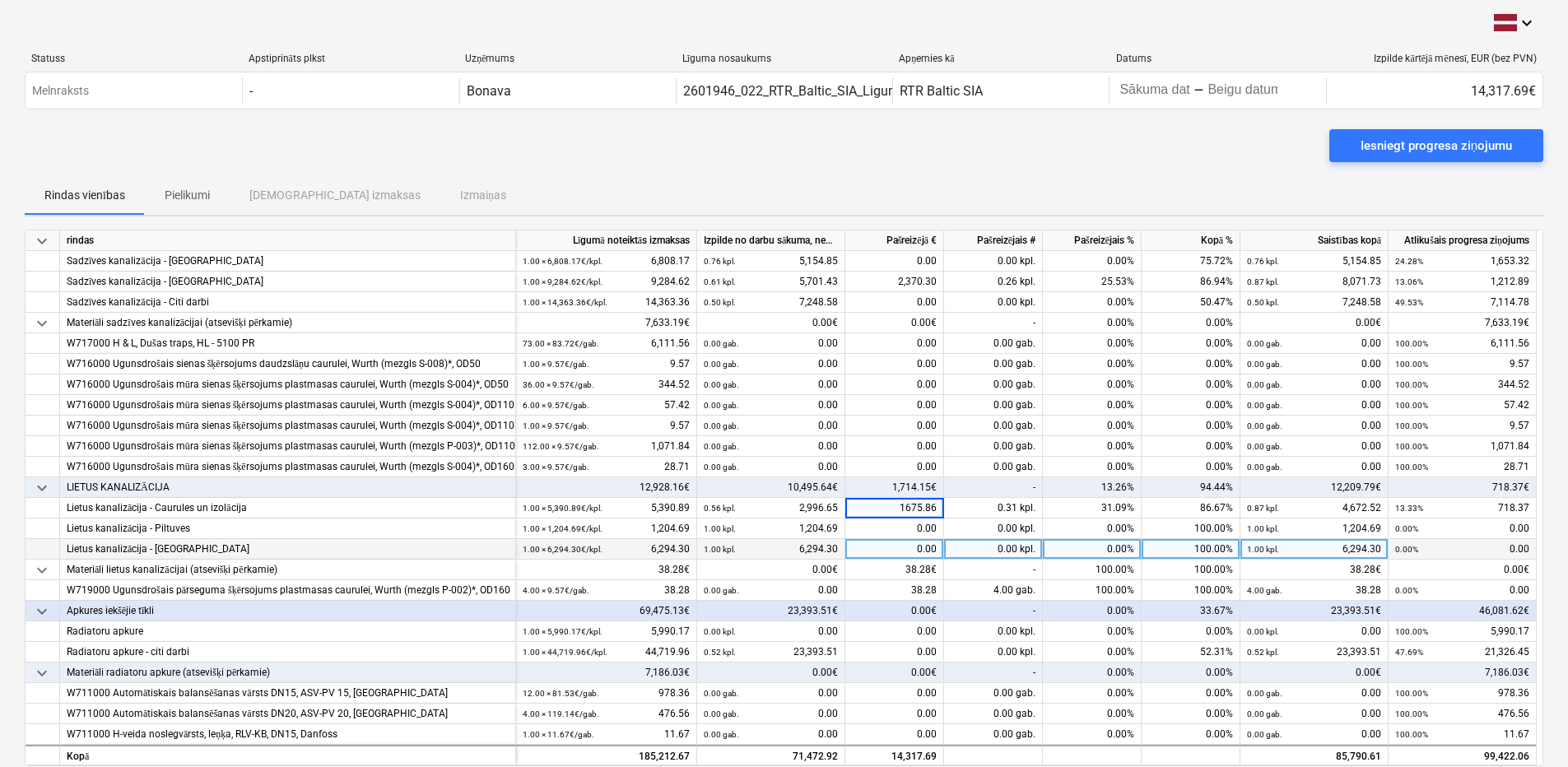
click at [871, 545] on div "0.00" at bounding box center [894, 549] width 99 height 20
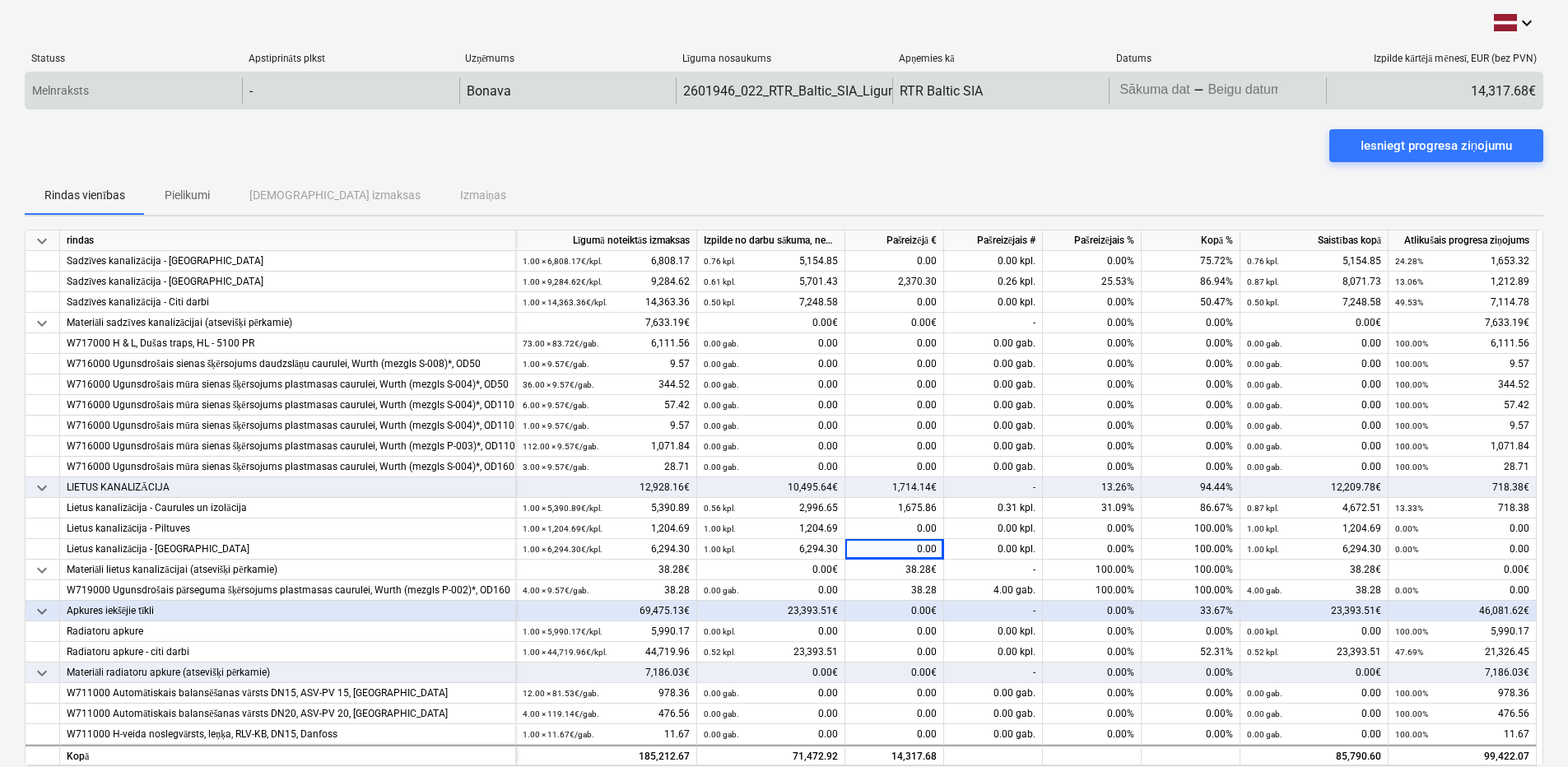
click at [1260, 89] on body "keyboard_arrow_down Statuss Apstiprināts plkst Uzņēmums Līguma nosaukums Apņemi…" at bounding box center [784, 384] width 1568 height 767
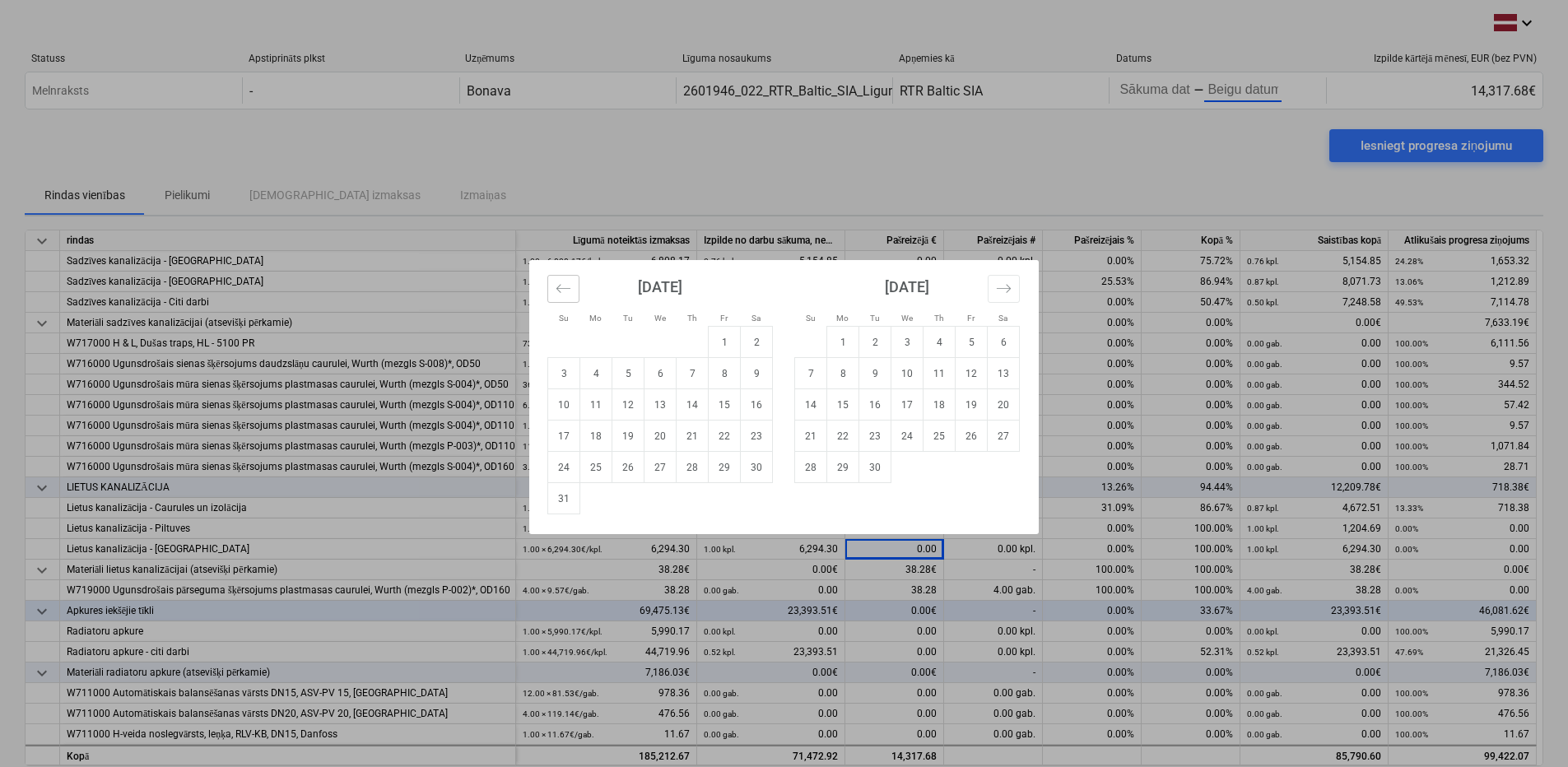
click at [575, 293] on button "Move backward to switch to the previous month." at bounding box center [563, 289] width 32 height 28
click at [753, 406] on td "19" at bounding box center [757, 404] width 32 height 31
type input "[DATE]"
click at [871, 430] on td "19" at bounding box center [875, 436] width 32 height 31
type input "[DATE]"
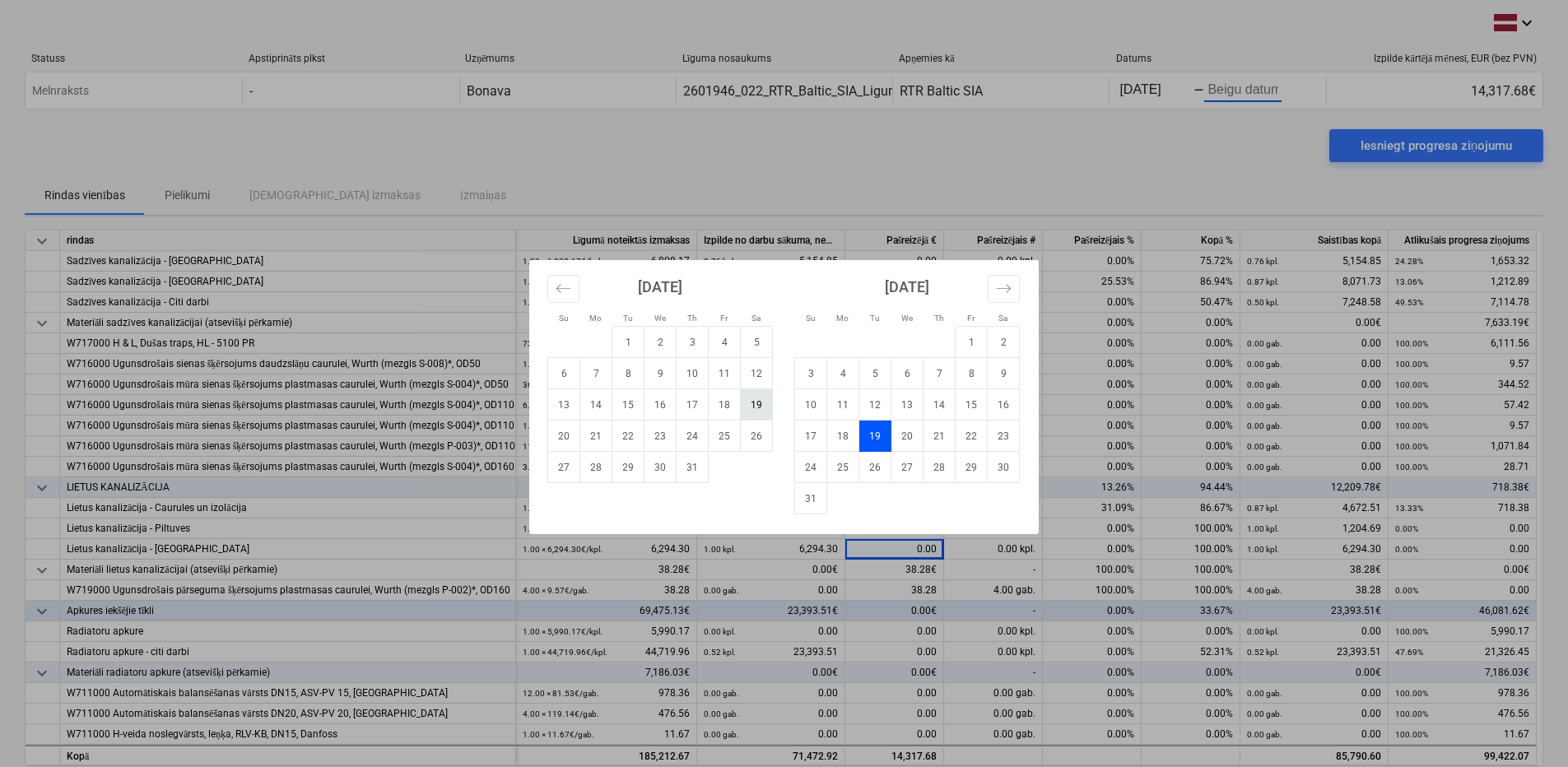
drag, startPoint x: 750, startPoint y: 406, endPoint x: 757, endPoint y: 416, distance: 12.2
click at [757, 418] on td "19" at bounding box center [757, 404] width 32 height 31
type input "[DATE]"
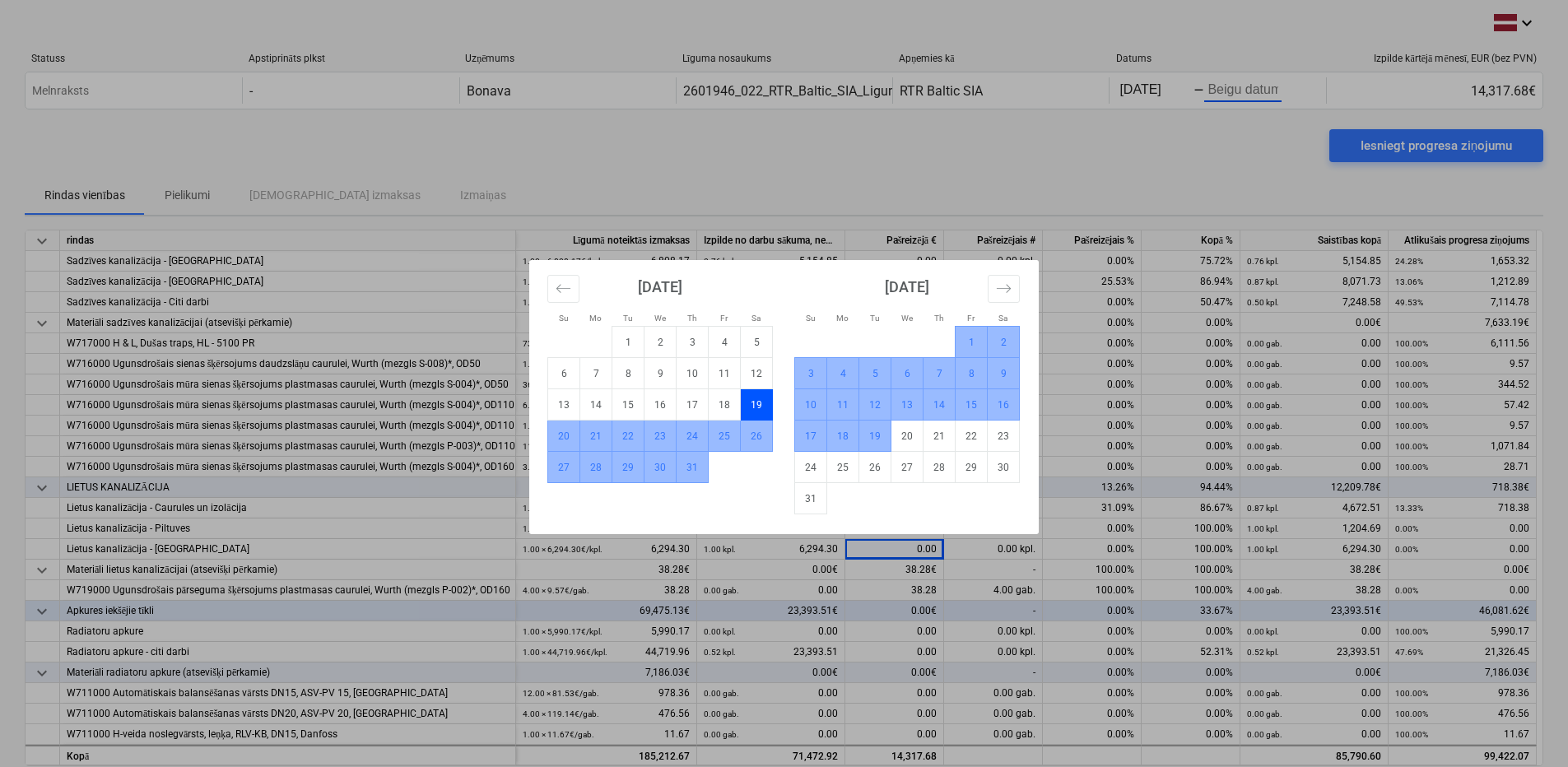
drag, startPoint x: 757, startPoint y: 403, endPoint x: 881, endPoint y: 444, distance: 130.6
click at [881, 444] on div "[DATE] 1 2 3 4 5 6 7 8 9 10 11 12 13 14 15 16 17 18 19 20 21 22 23 24 25 26 27 …" at bounding box center [1031, 387] width 988 height 254
click at [881, 444] on td "19" at bounding box center [875, 436] width 32 height 31
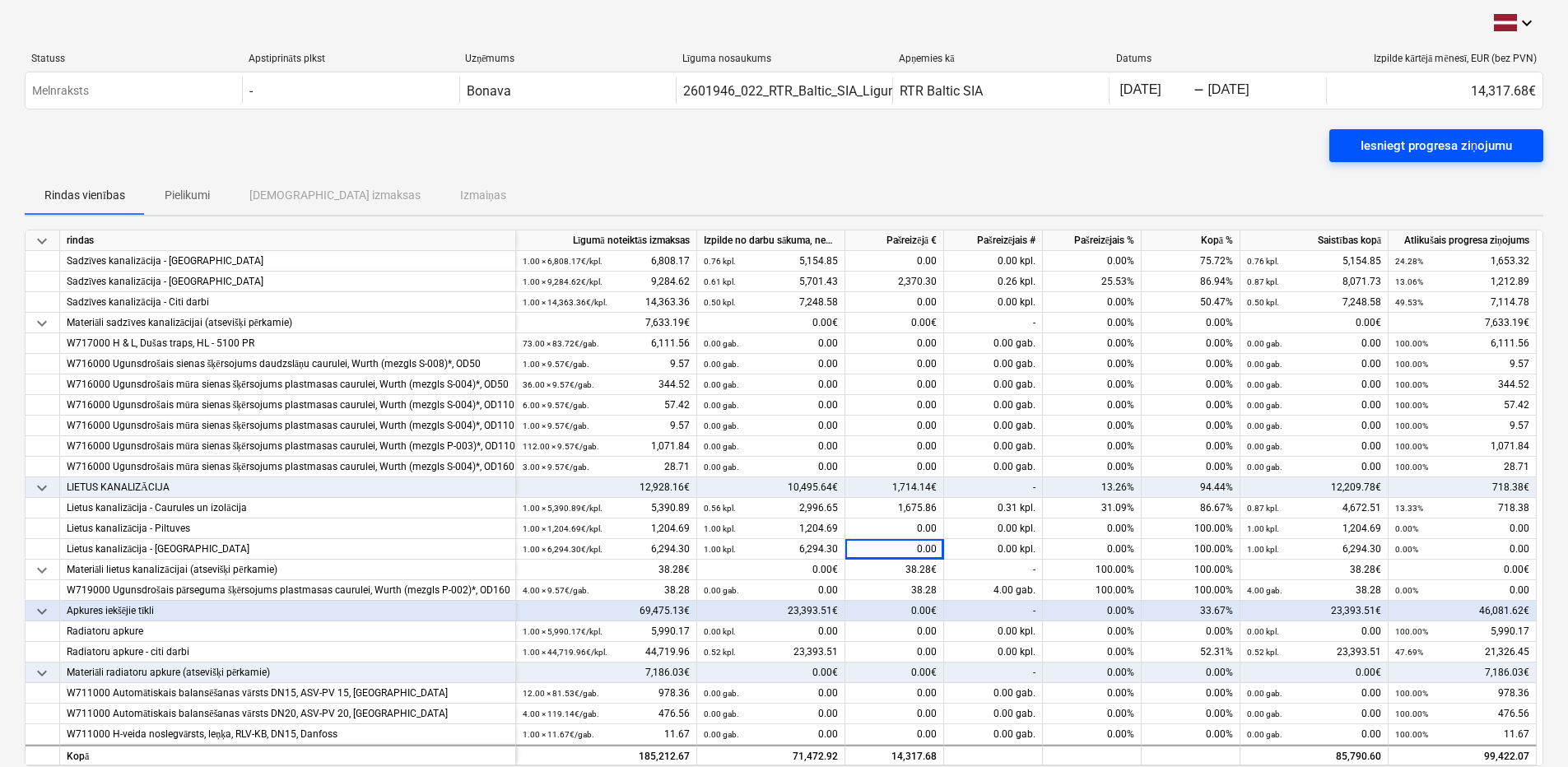
click at [1378, 146] on div "Iesniegt progresa ziņojumu" at bounding box center [1435, 146] width 151 height 21
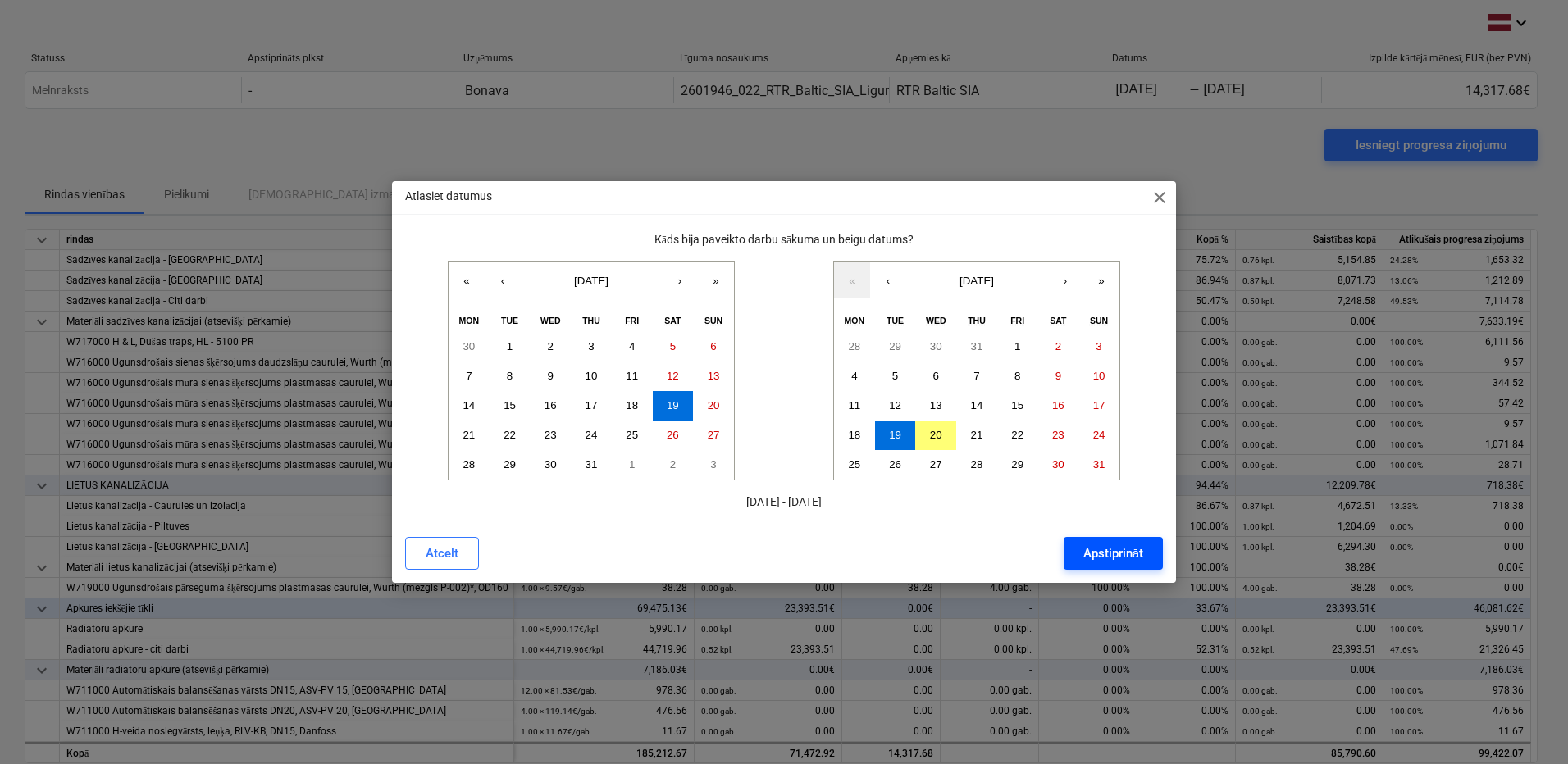
click at [1103, 557] on div "Apstiprināt" at bounding box center [1113, 553] width 60 height 21
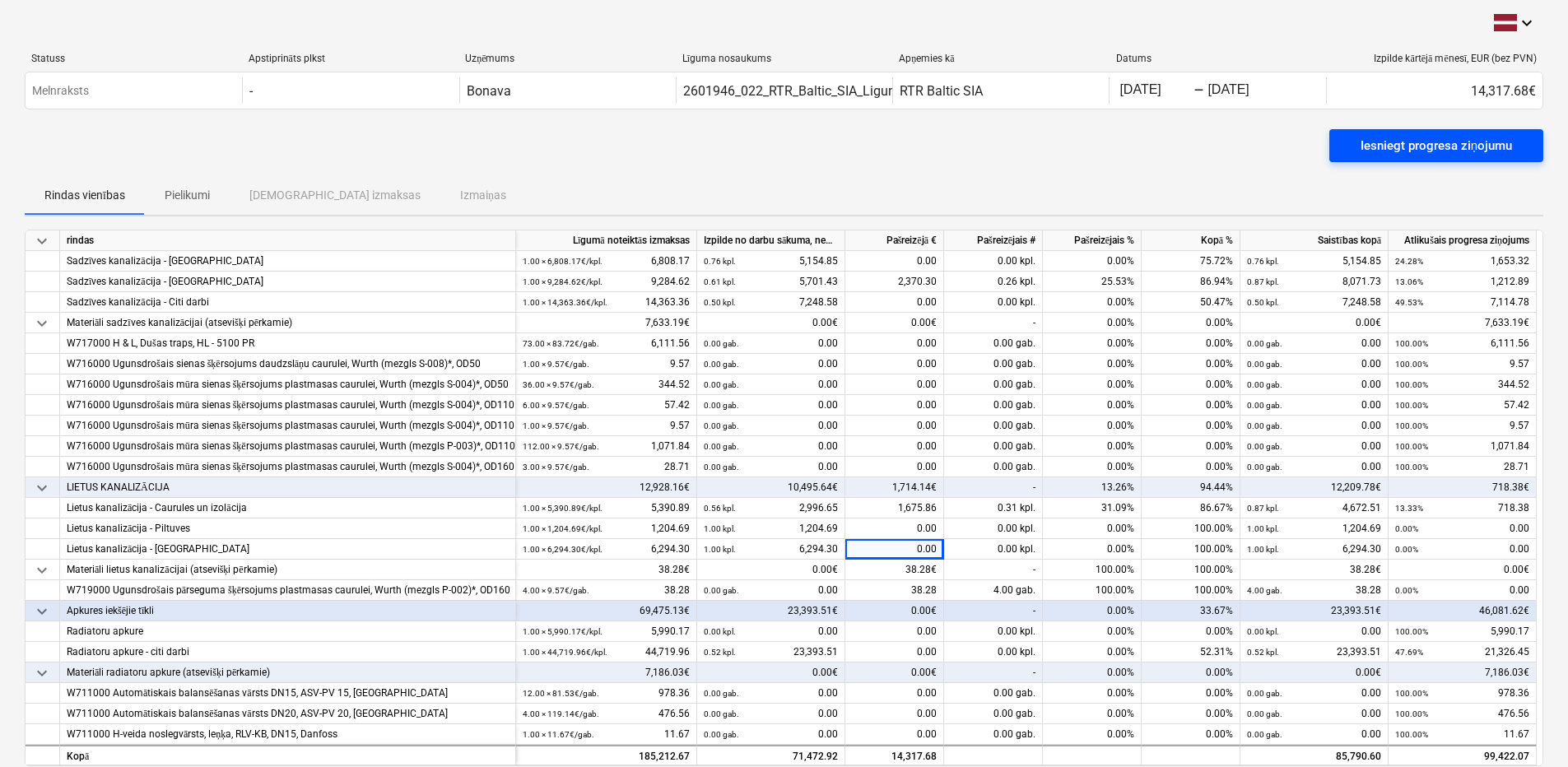
click at [1468, 138] on div "Iesniegt progresa ziņojumu" at bounding box center [1435, 146] width 151 height 21
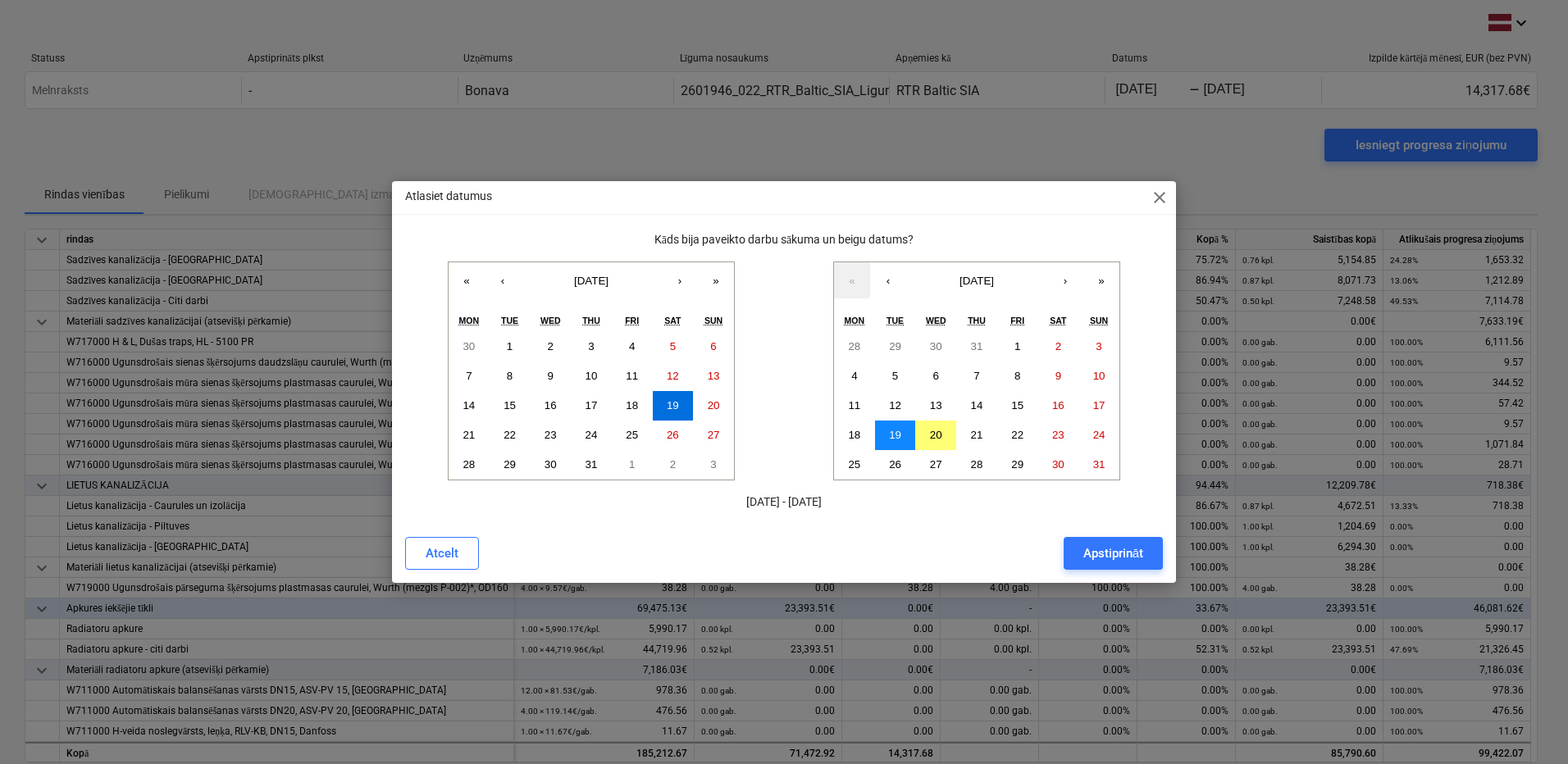
click at [901, 438] on abbr "19" at bounding box center [894, 435] width 12 height 12
click at [1100, 552] on div "Apstiprināt" at bounding box center [1113, 553] width 60 height 21
